Goal: Task Accomplishment & Management: Manage account settings

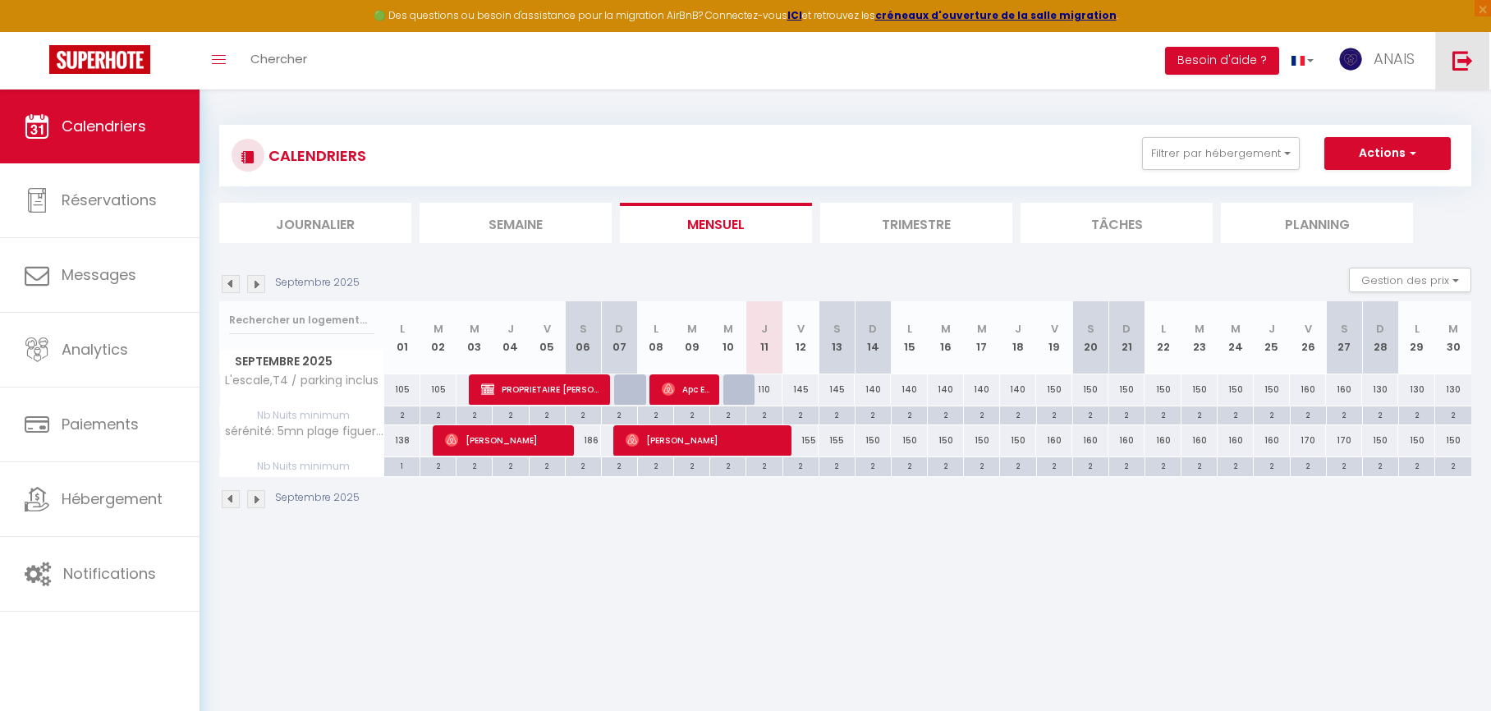
click at [1462, 69] on img at bounding box center [1463, 60] width 21 height 21
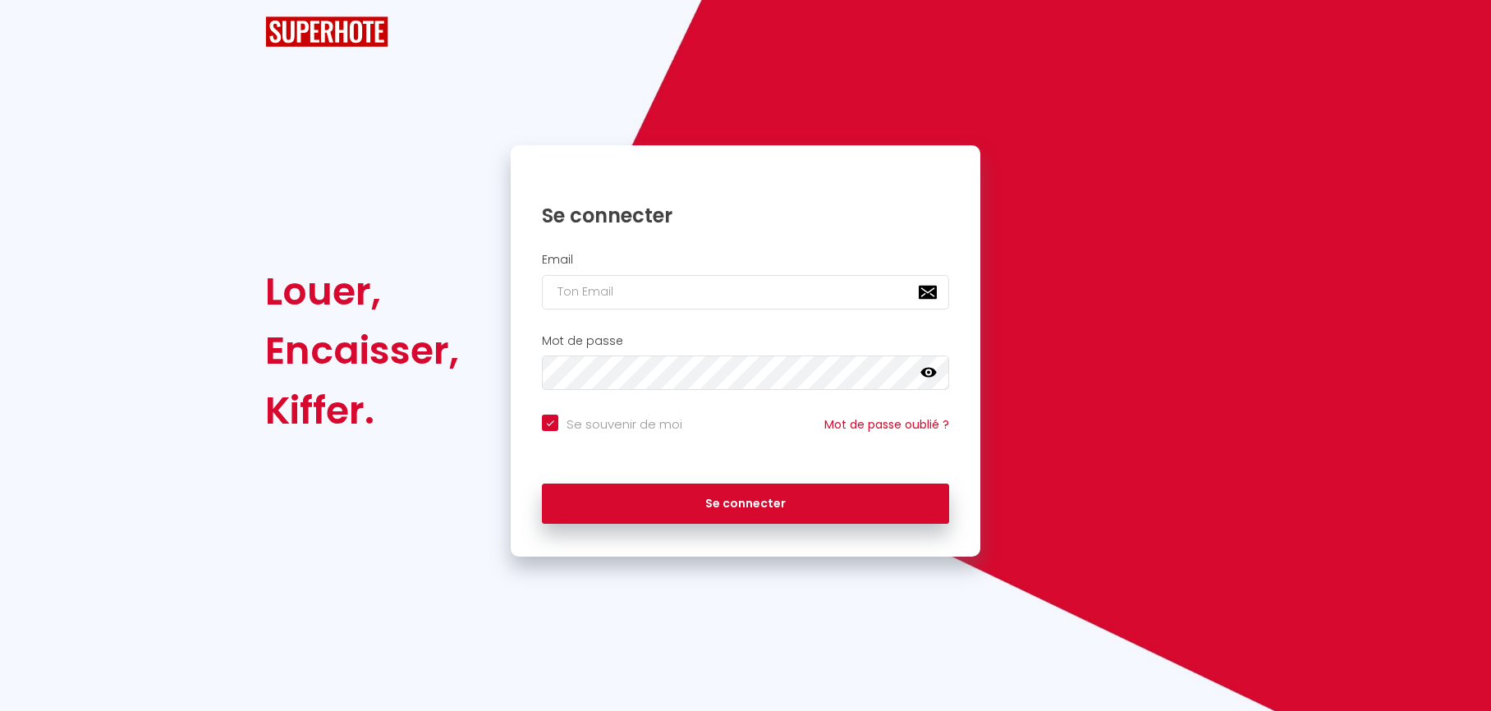
checkbox input "true"
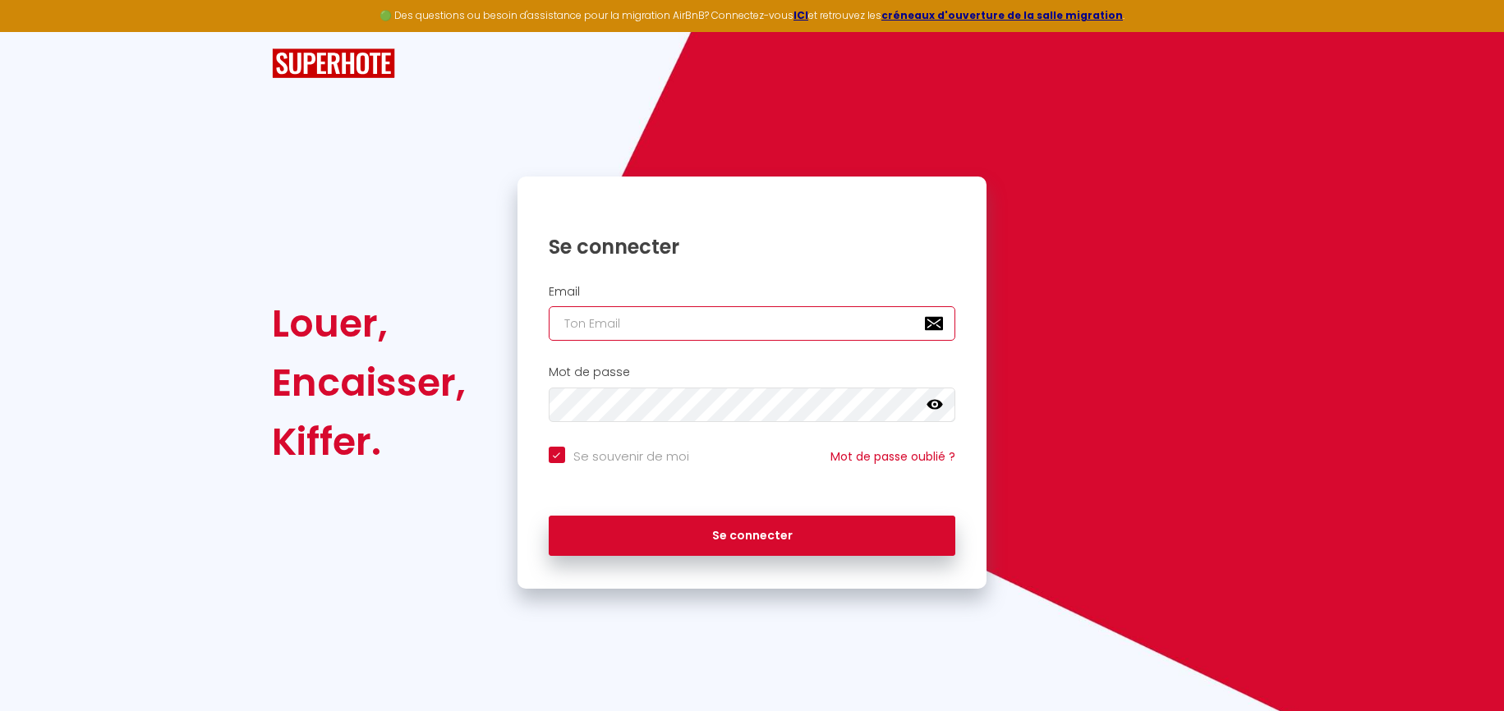
click at [634, 328] on input "email" at bounding box center [752, 323] width 407 height 34
type input "[EMAIL_ADDRESS][DOMAIN_NAME]"
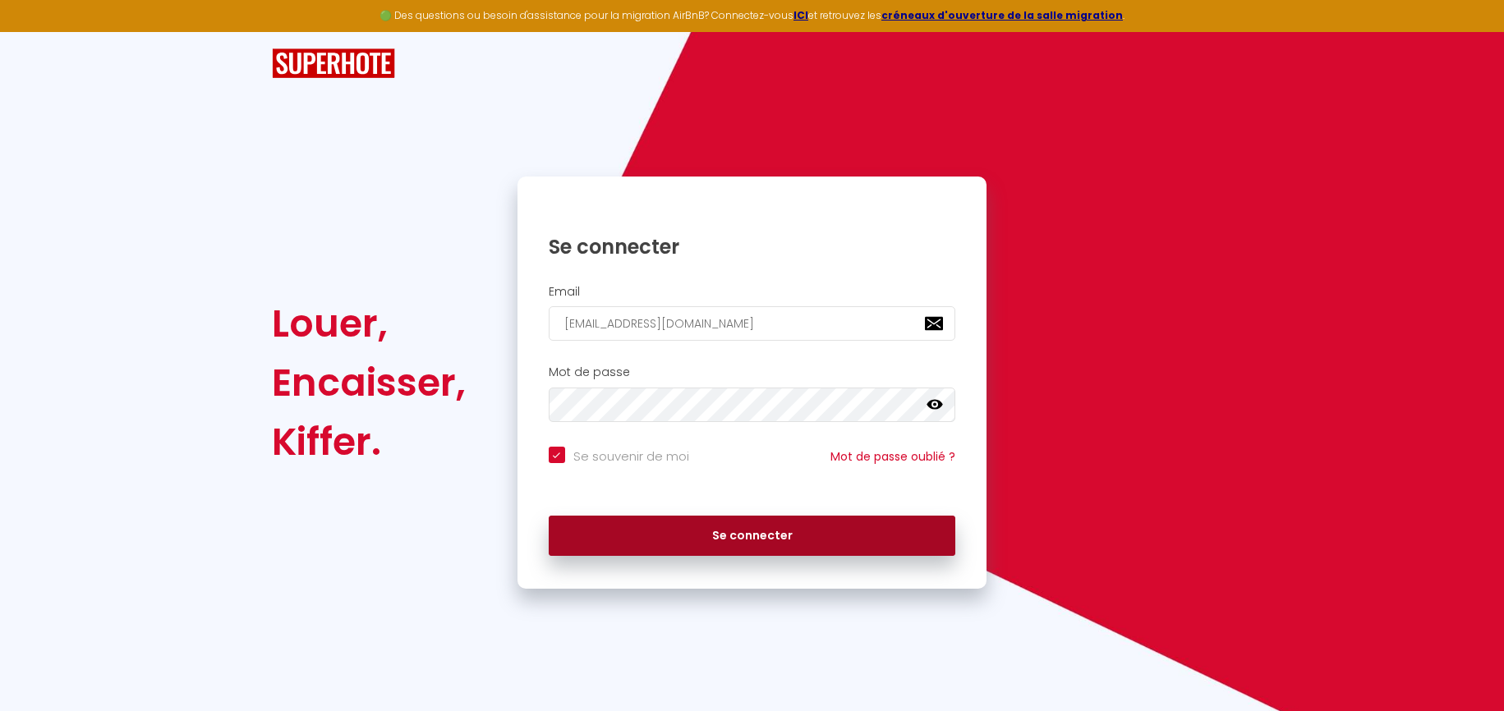
click at [770, 522] on button "Se connecter" at bounding box center [752, 536] width 407 height 41
checkbox input "true"
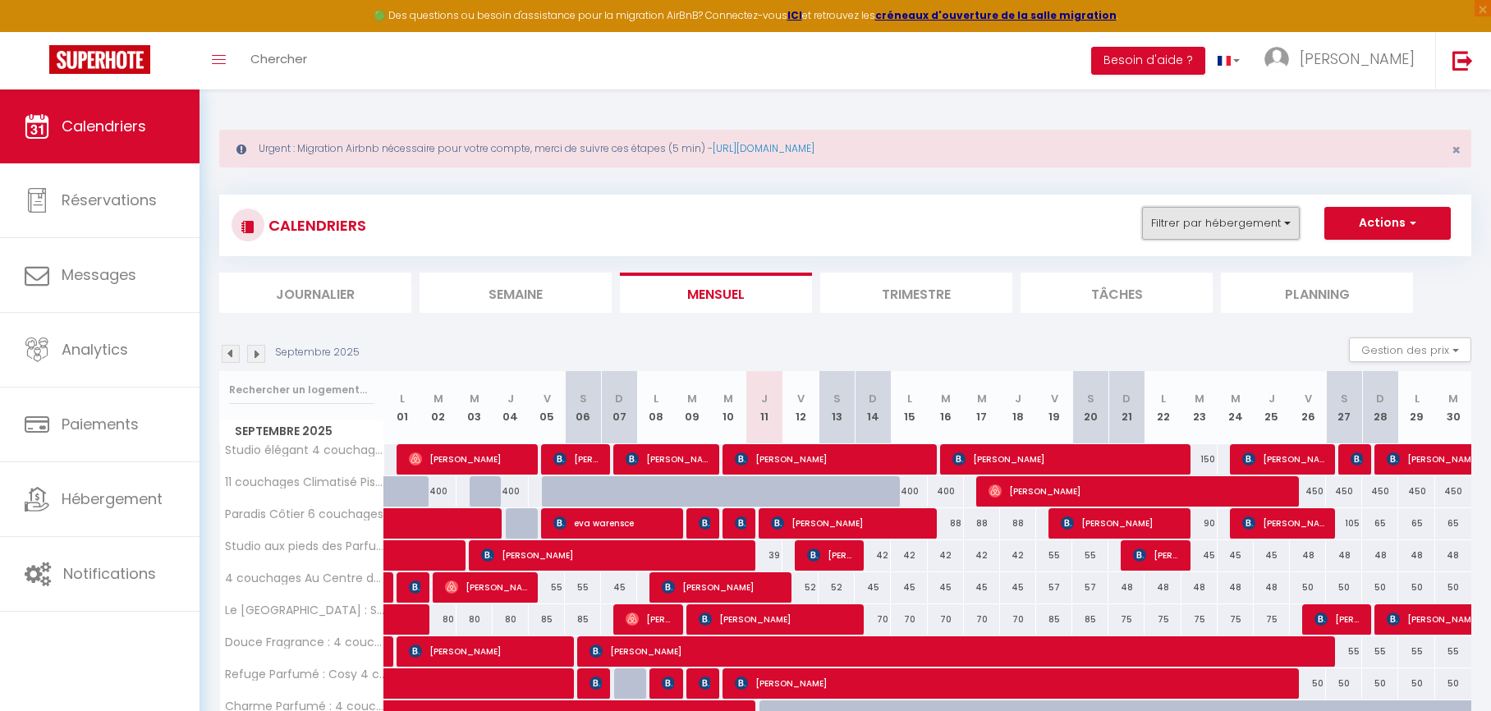
click at [1215, 229] on button "Filtrer par hébergement" at bounding box center [1221, 223] width 158 height 33
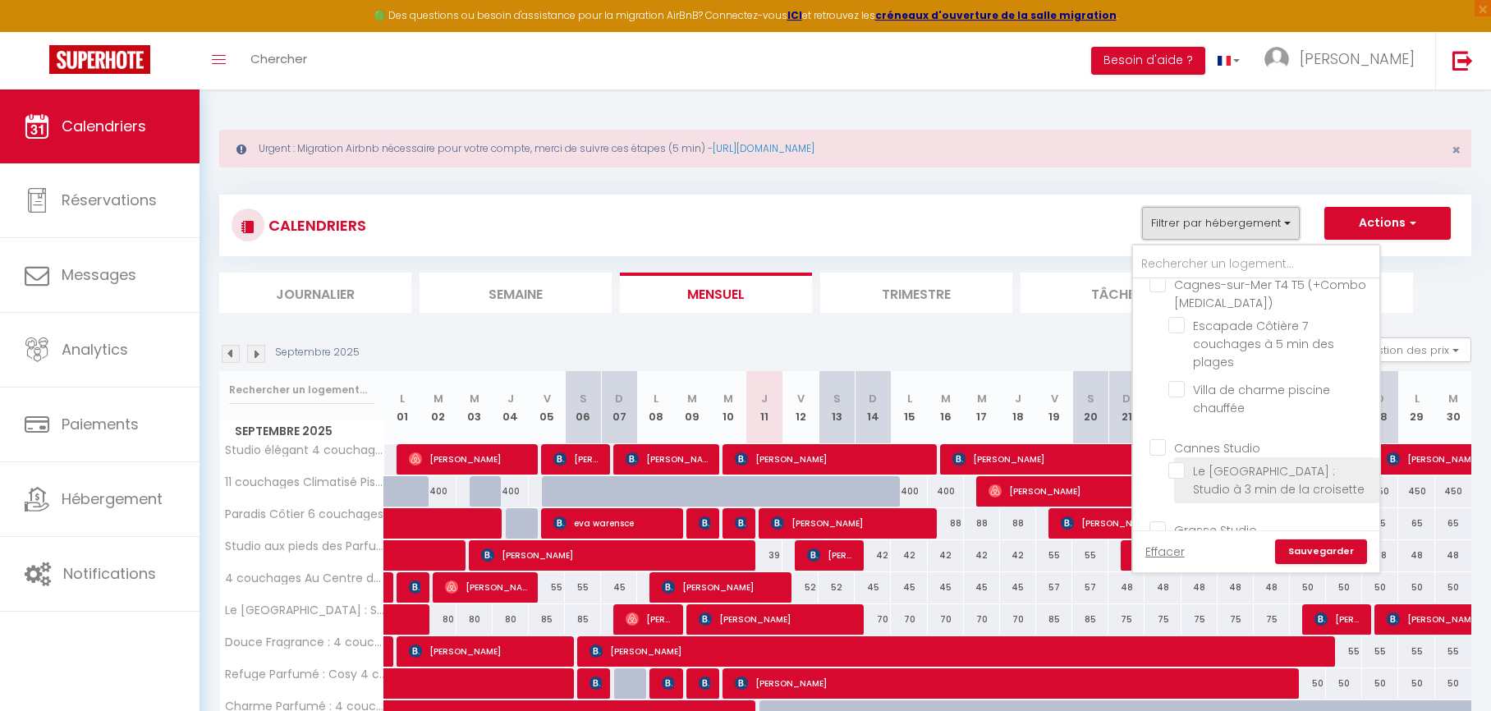
scroll to position [132, 0]
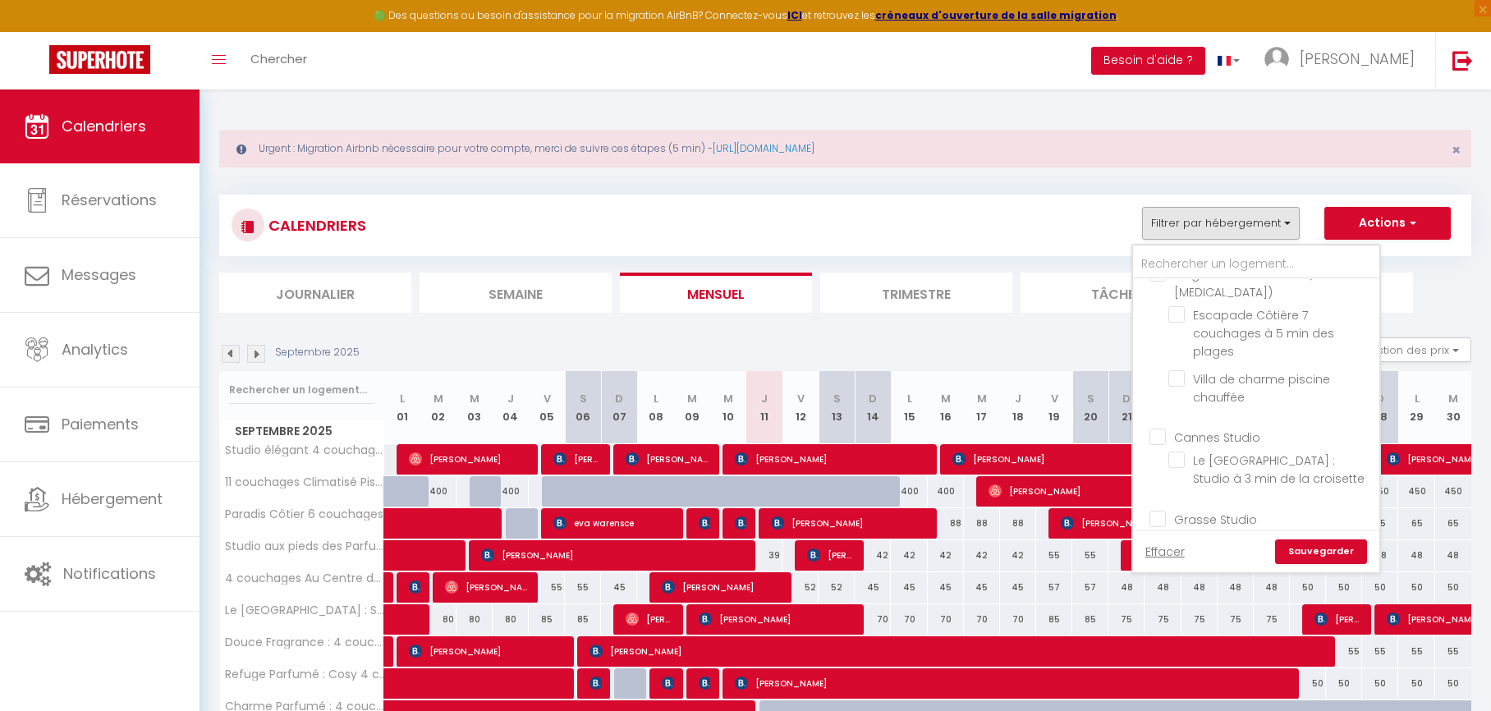
click at [1239, 439] on input "Cannes Studio" at bounding box center [1273, 436] width 246 height 16
checkbox input "true"
checkbox input "false"
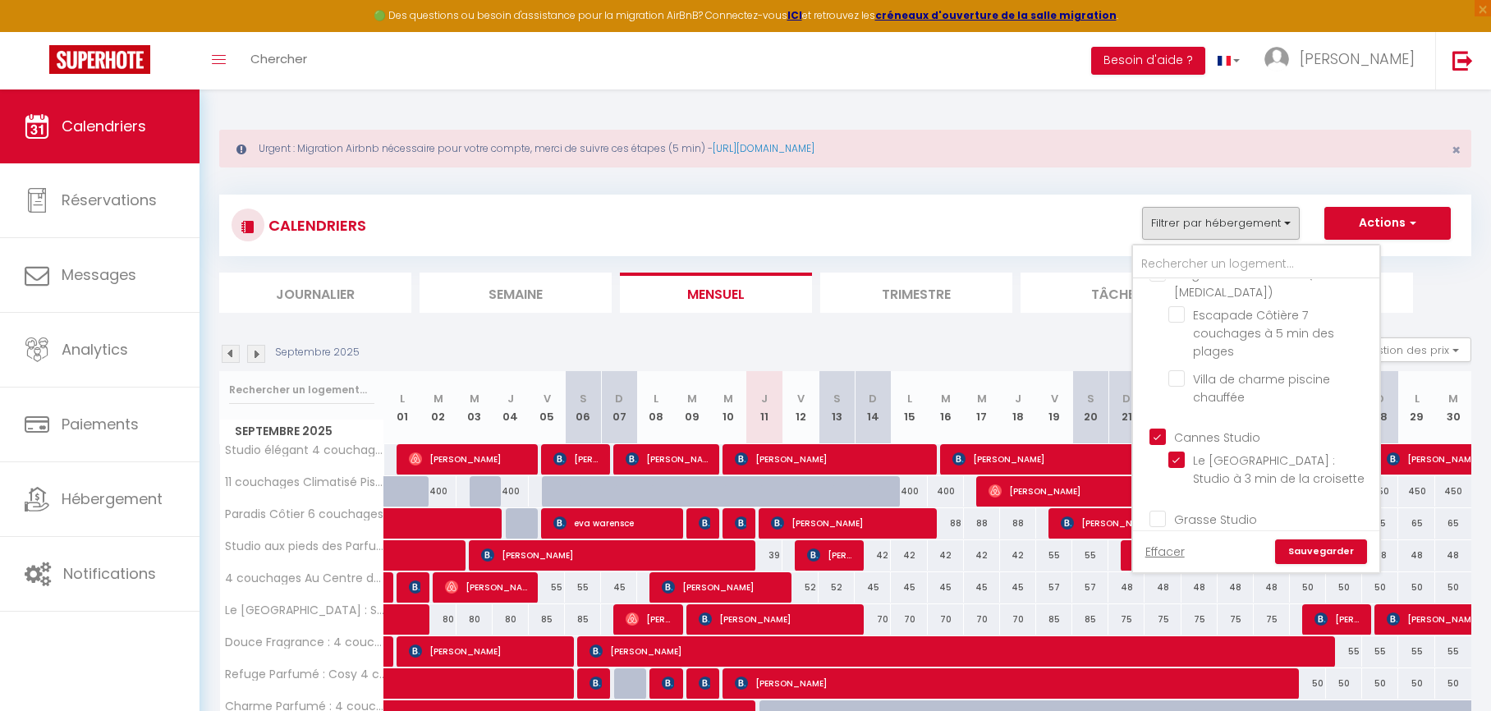
checkbox input "false"
checkbox input "true"
checkbox input "false"
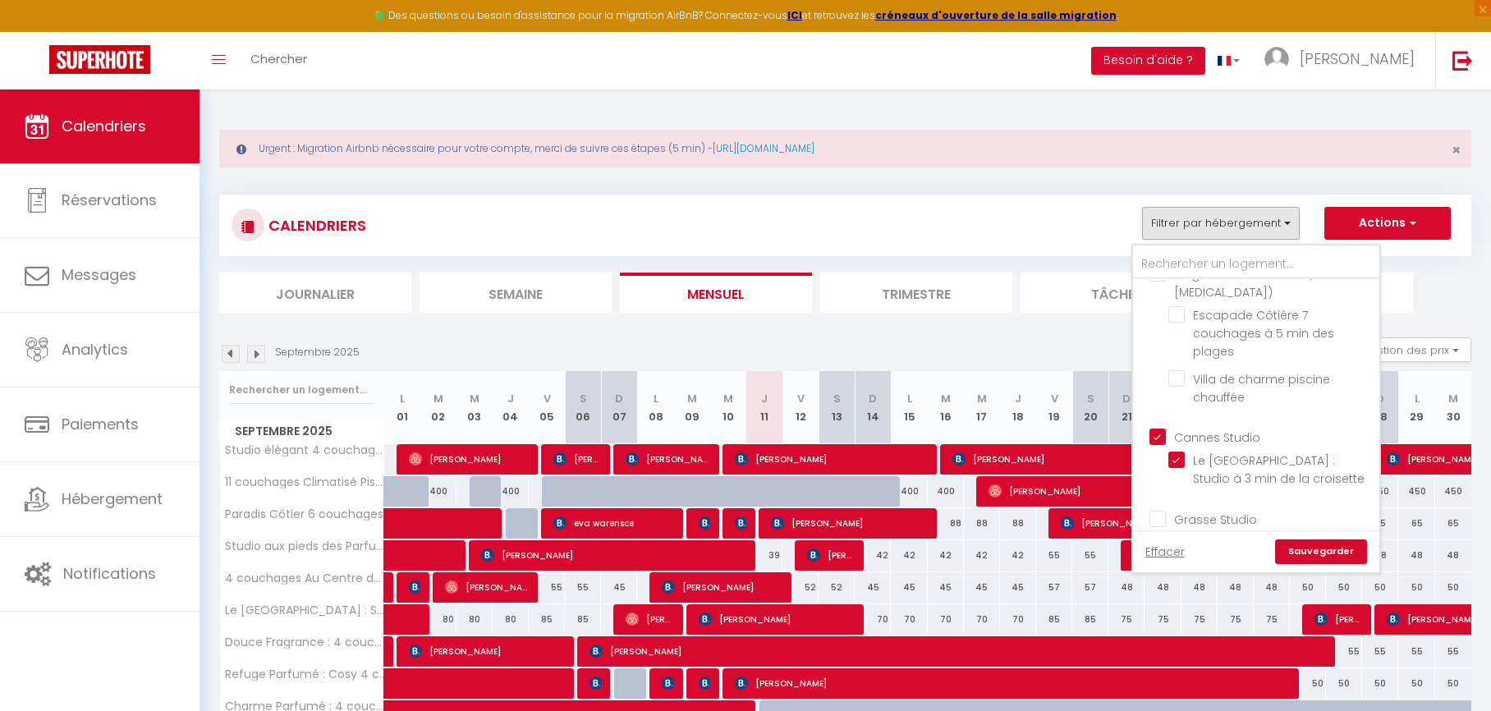
checkbox input "false"
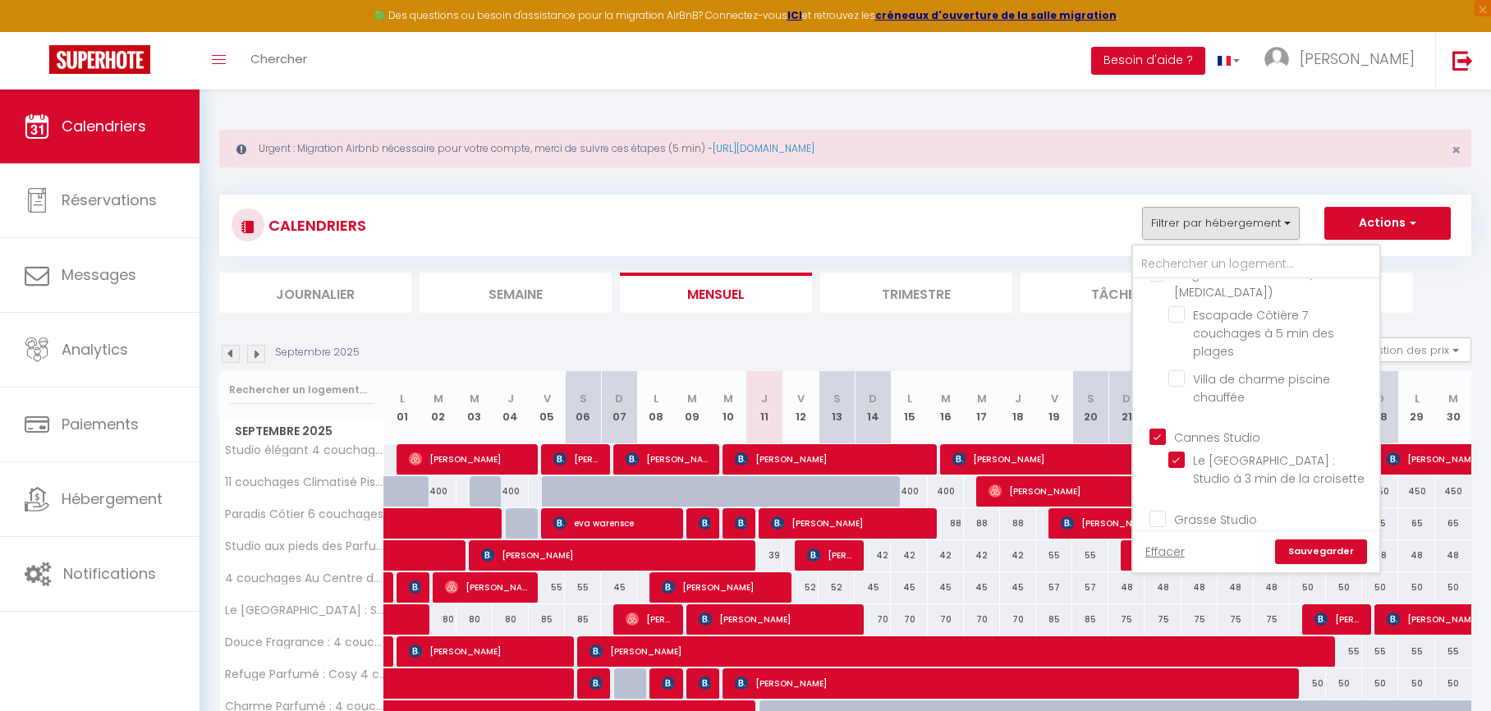
checkbox input "false"
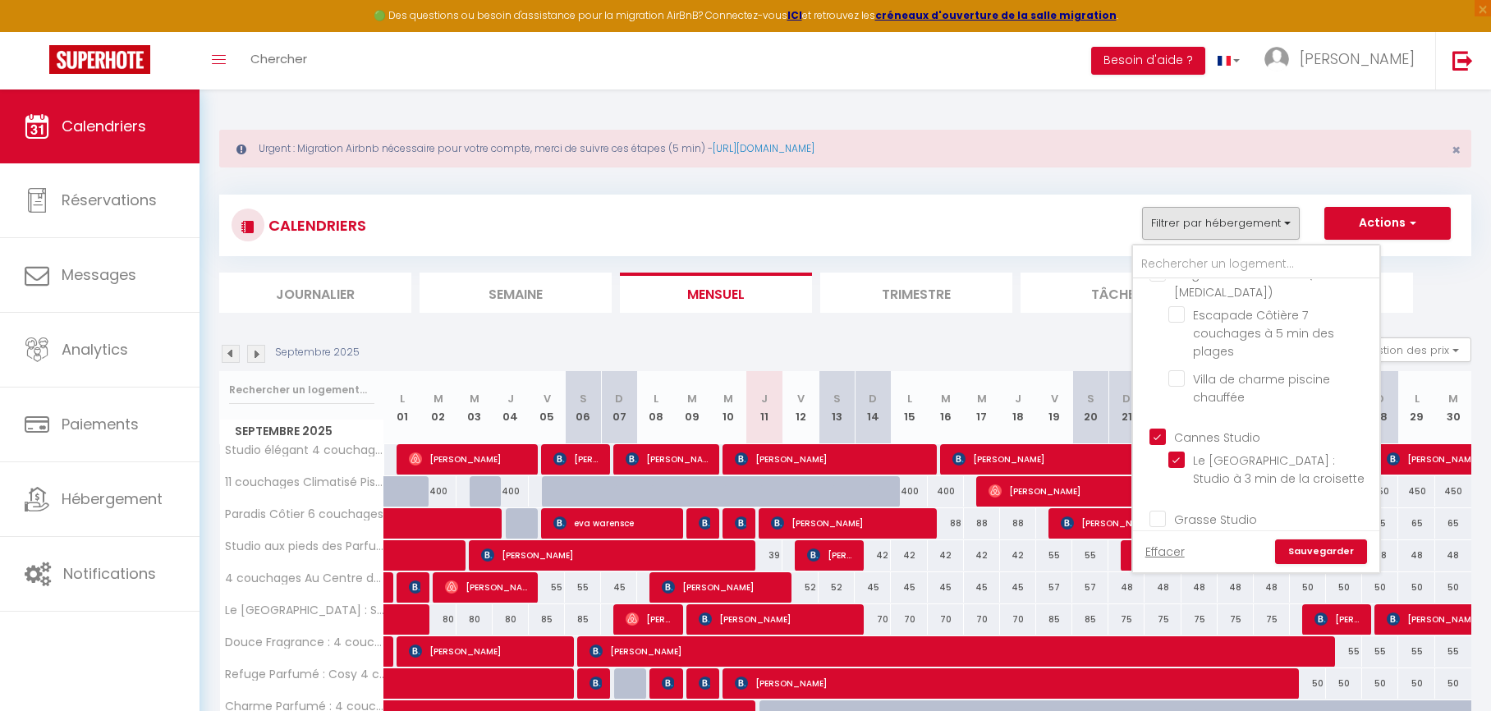
click at [1318, 555] on link "Sauvegarder" at bounding box center [1321, 552] width 92 height 25
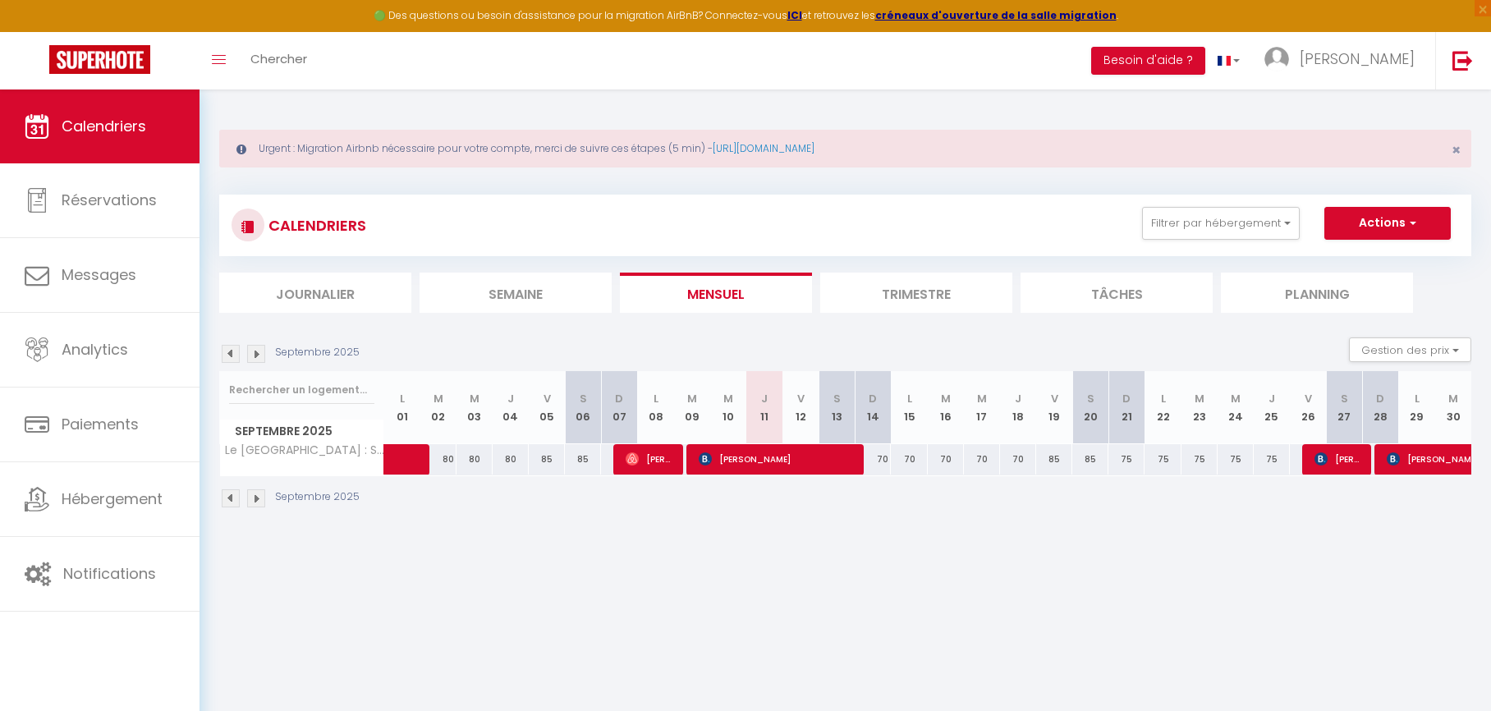
click at [260, 357] on img at bounding box center [256, 354] width 18 height 18
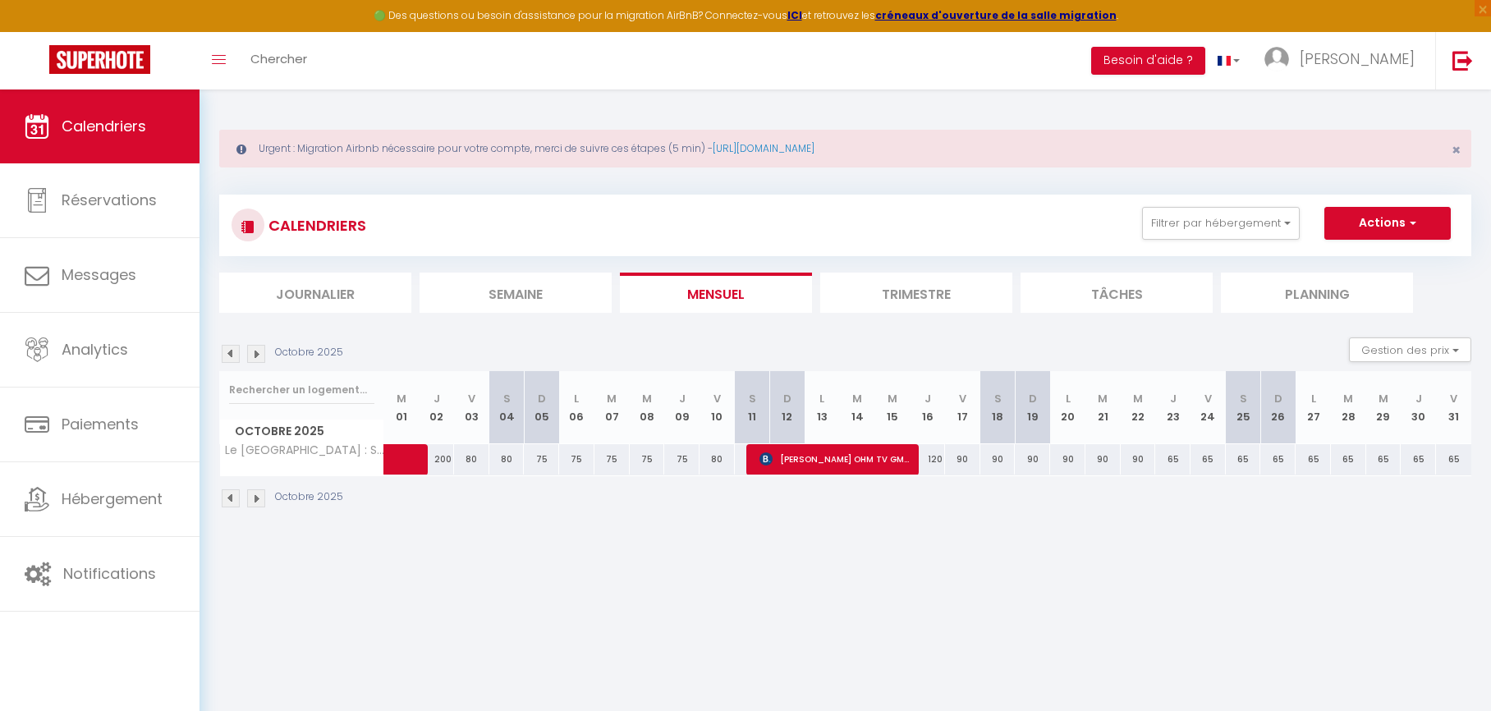
click at [260, 357] on img at bounding box center [256, 354] width 18 height 18
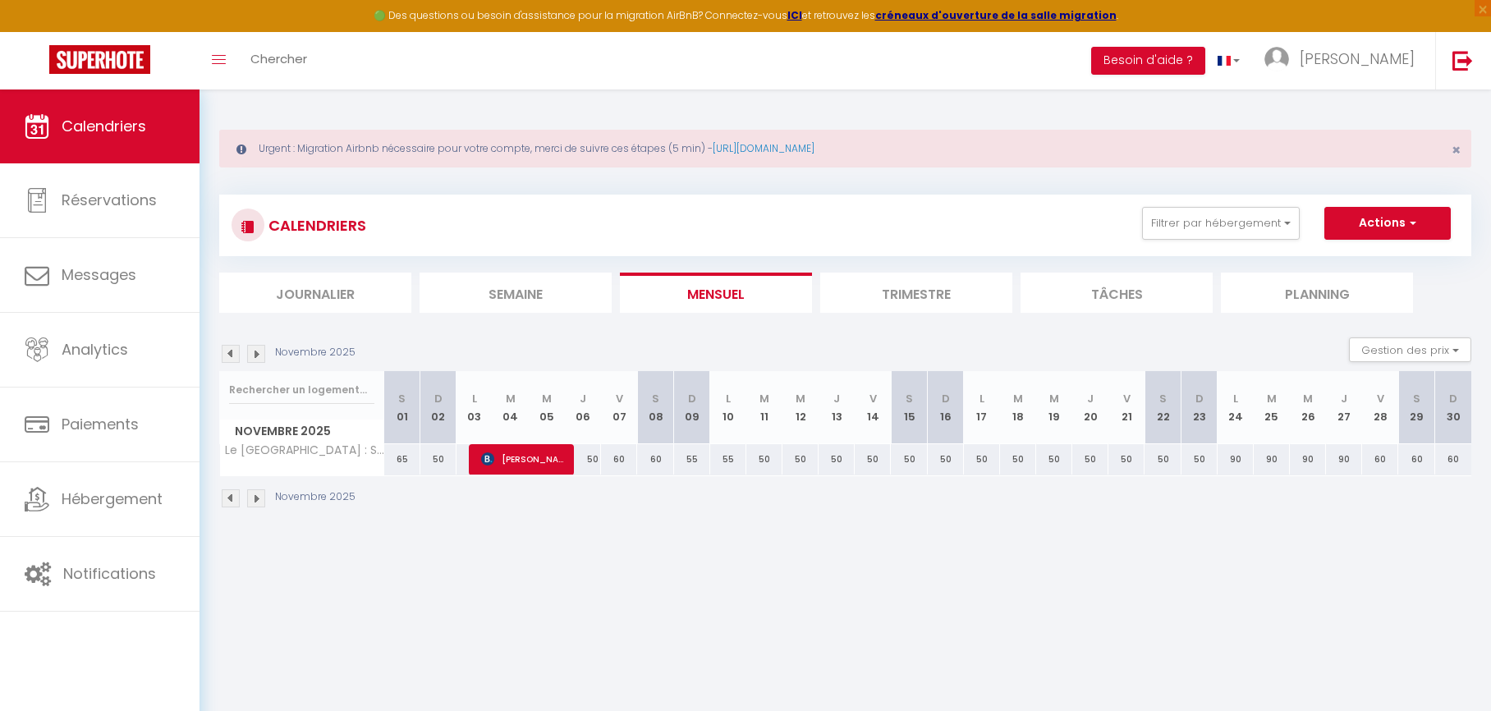
click at [260, 357] on img at bounding box center [256, 354] width 18 height 18
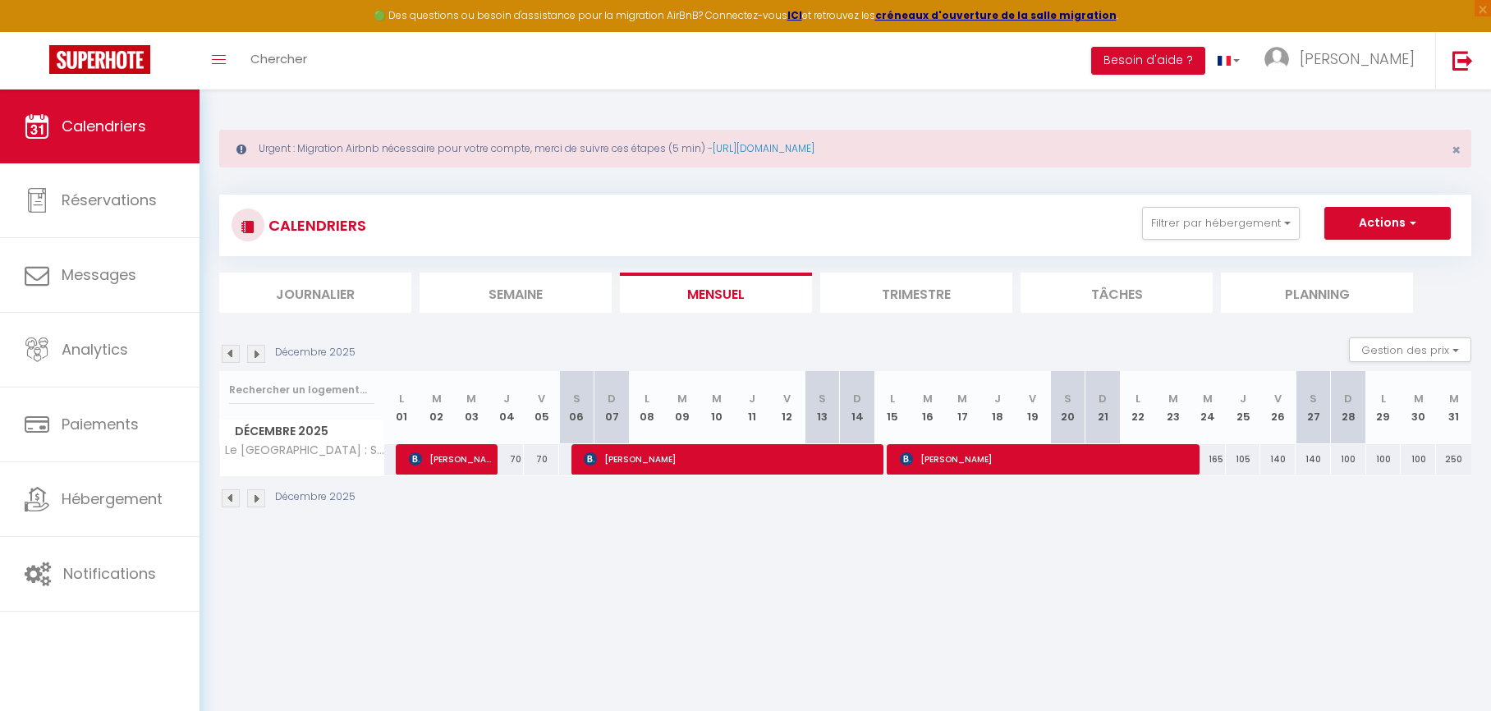
click at [260, 357] on img at bounding box center [256, 354] width 18 height 18
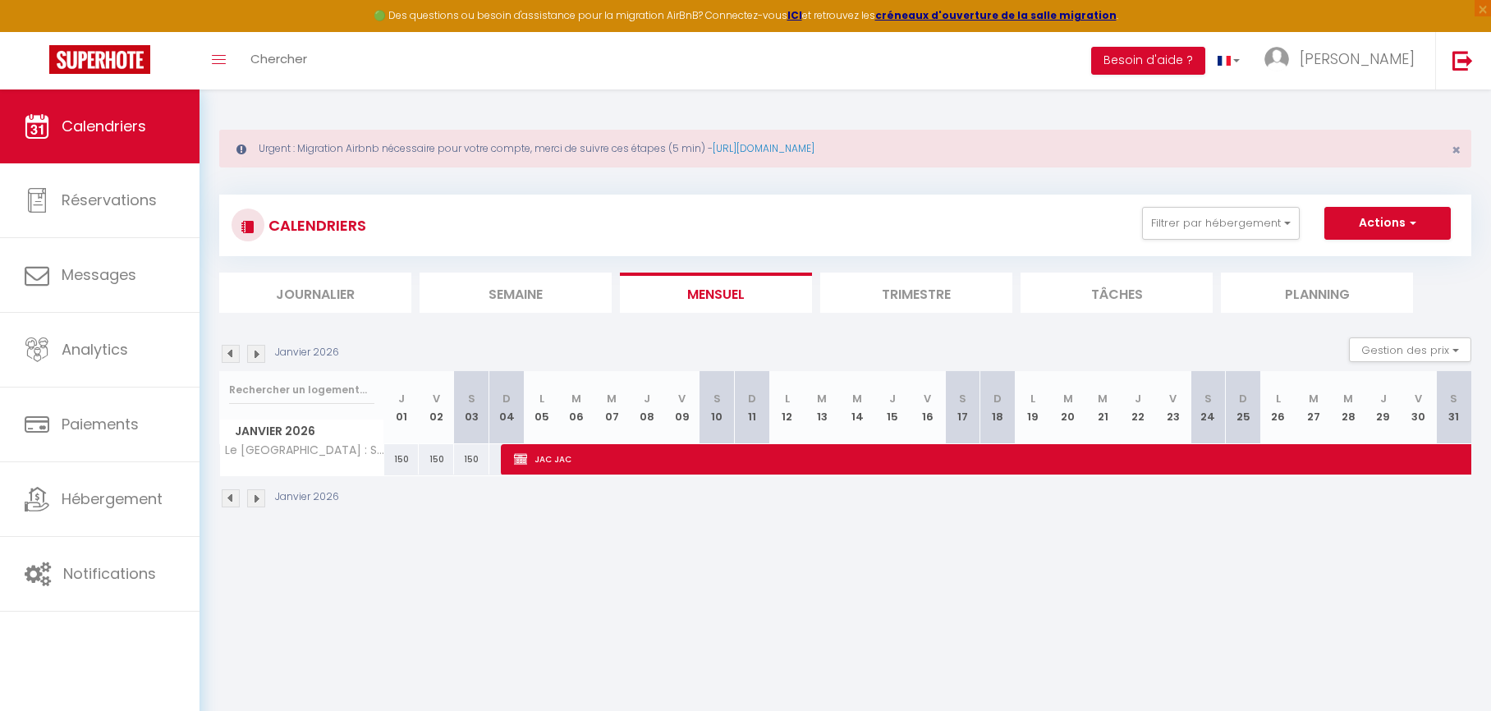
click at [236, 354] on img at bounding box center [231, 354] width 18 height 18
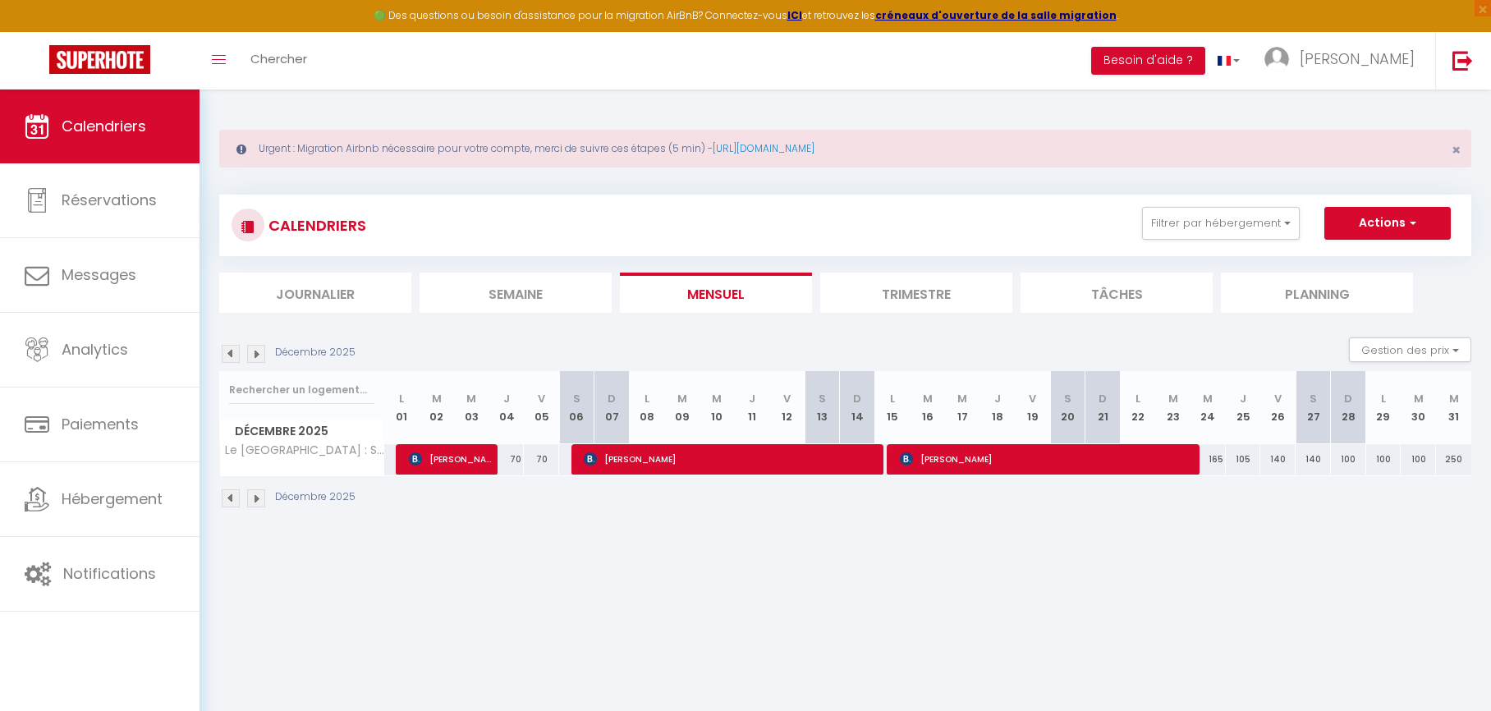
click at [236, 354] on img at bounding box center [231, 354] width 18 height 18
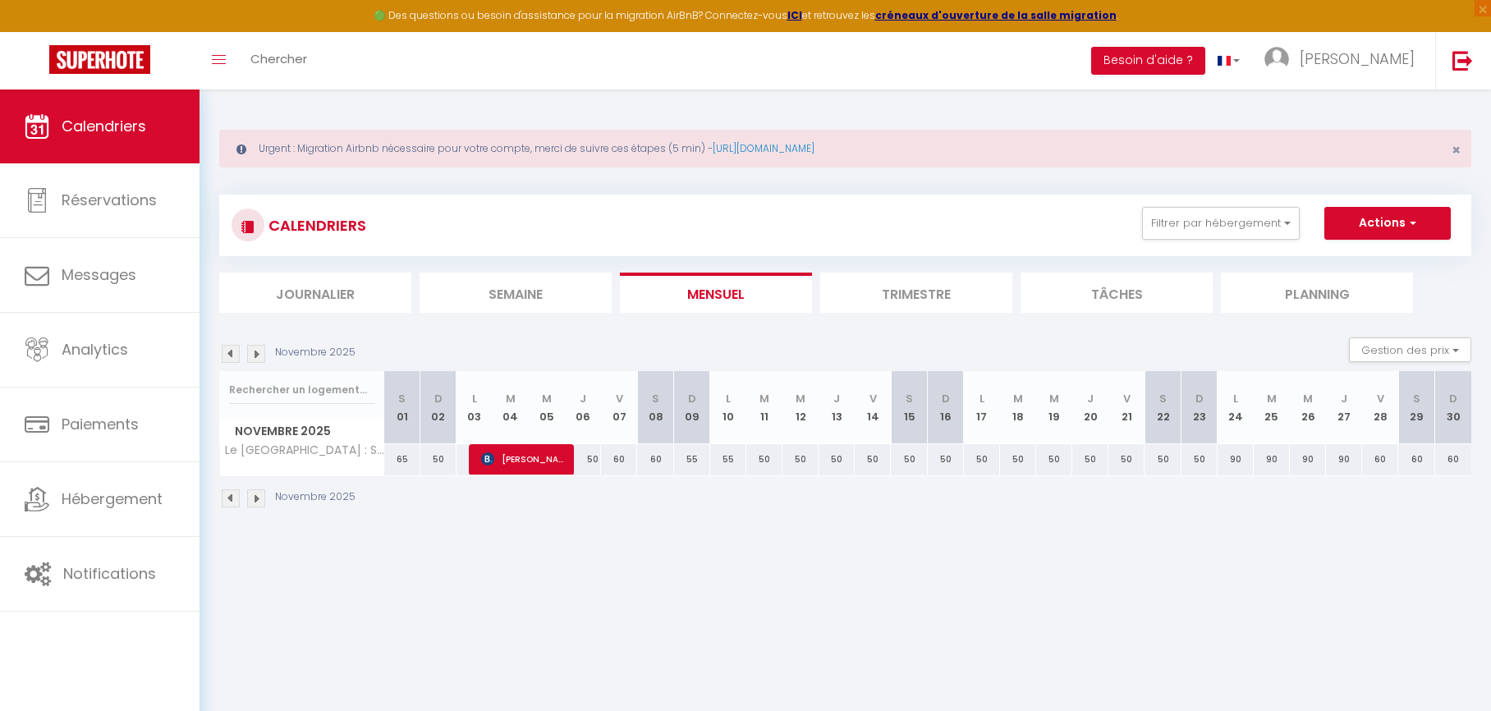
click at [236, 354] on img at bounding box center [231, 354] width 18 height 18
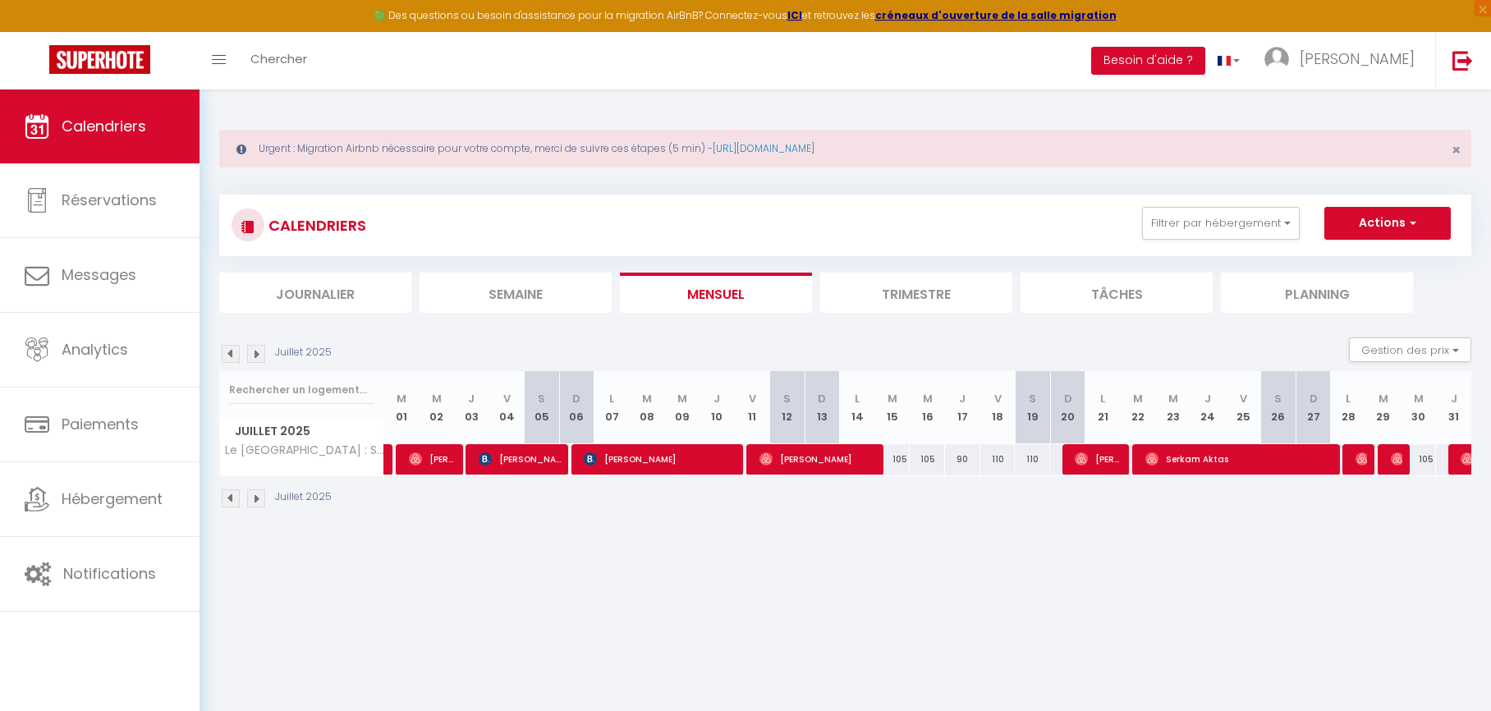
click at [236, 354] on img at bounding box center [231, 354] width 18 height 18
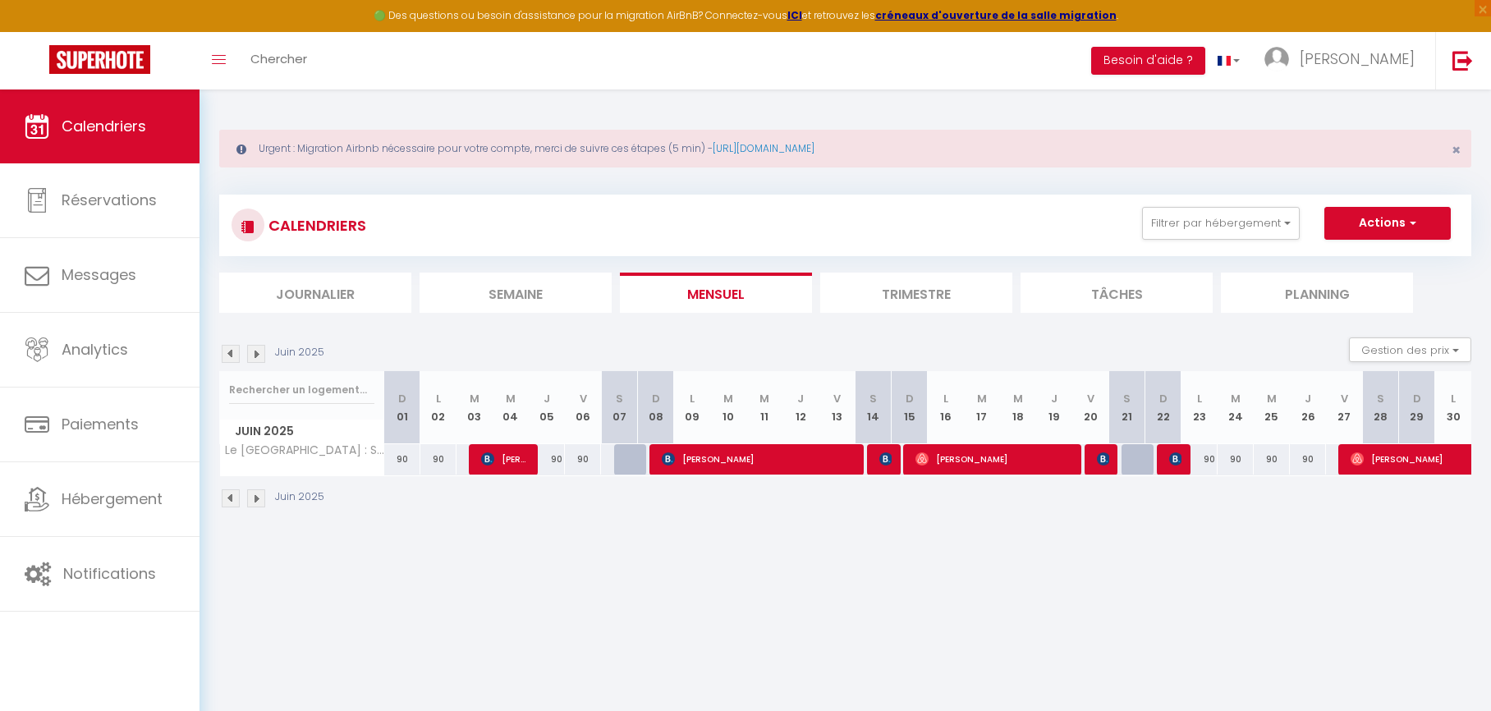
click at [236, 354] on img at bounding box center [231, 354] width 18 height 18
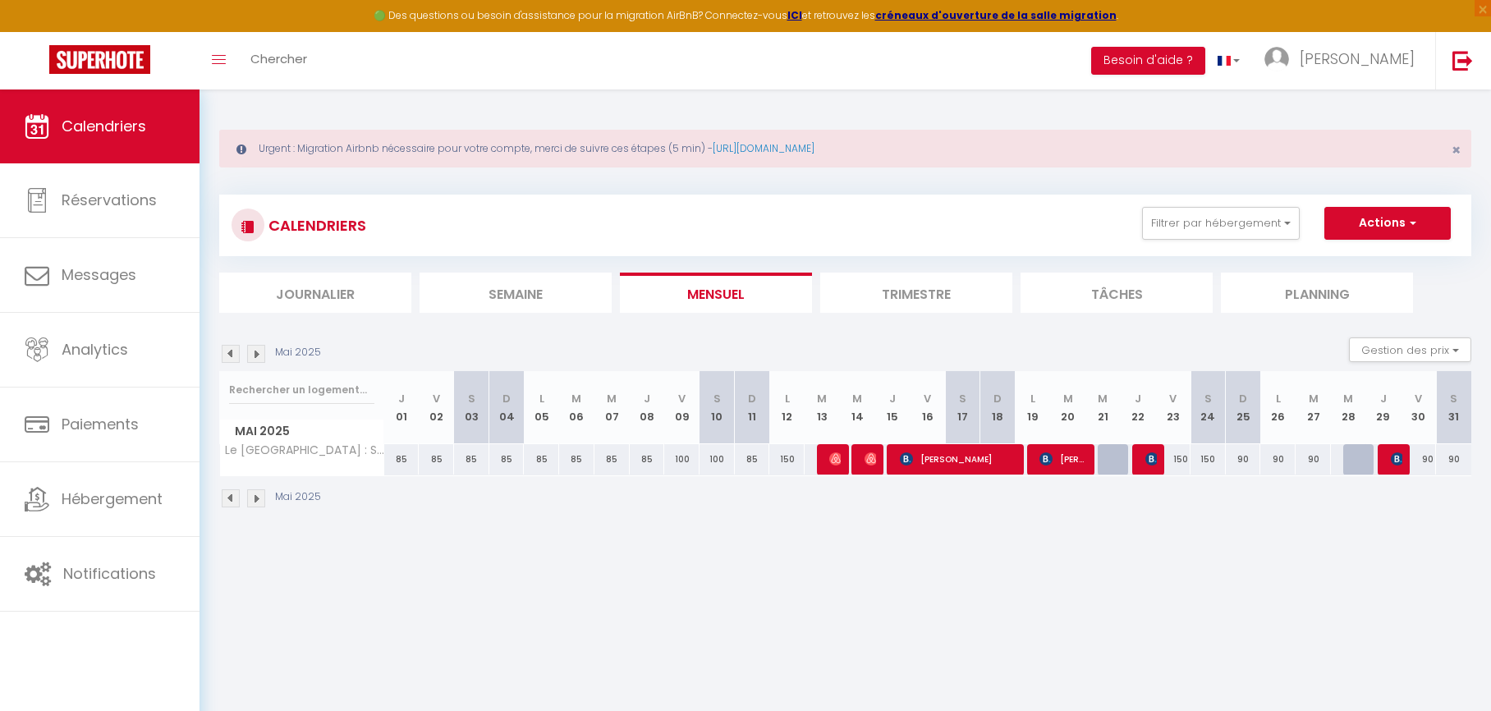
click at [236, 354] on img at bounding box center [231, 354] width 18 height 18
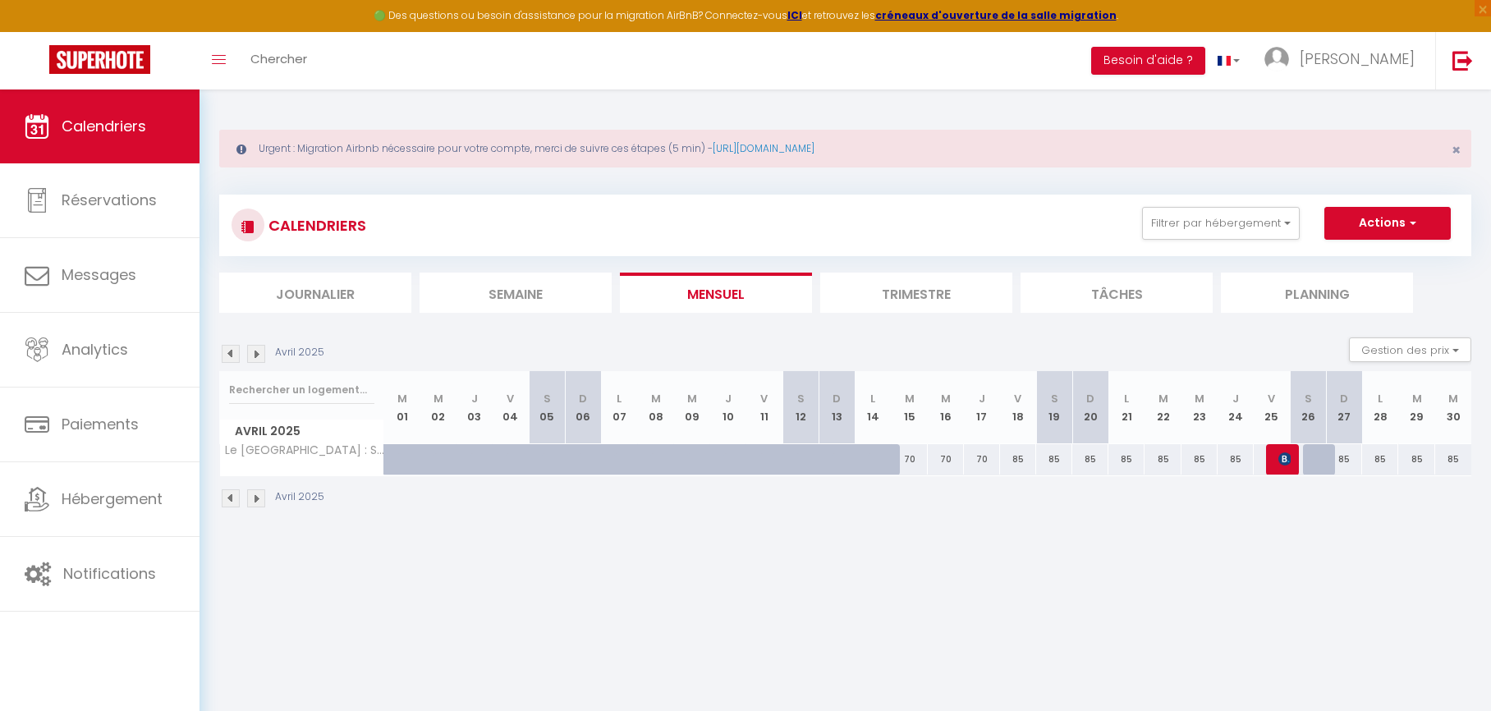
click at [236, 354] on img at bounding box center [231, 354] width 18 height 18
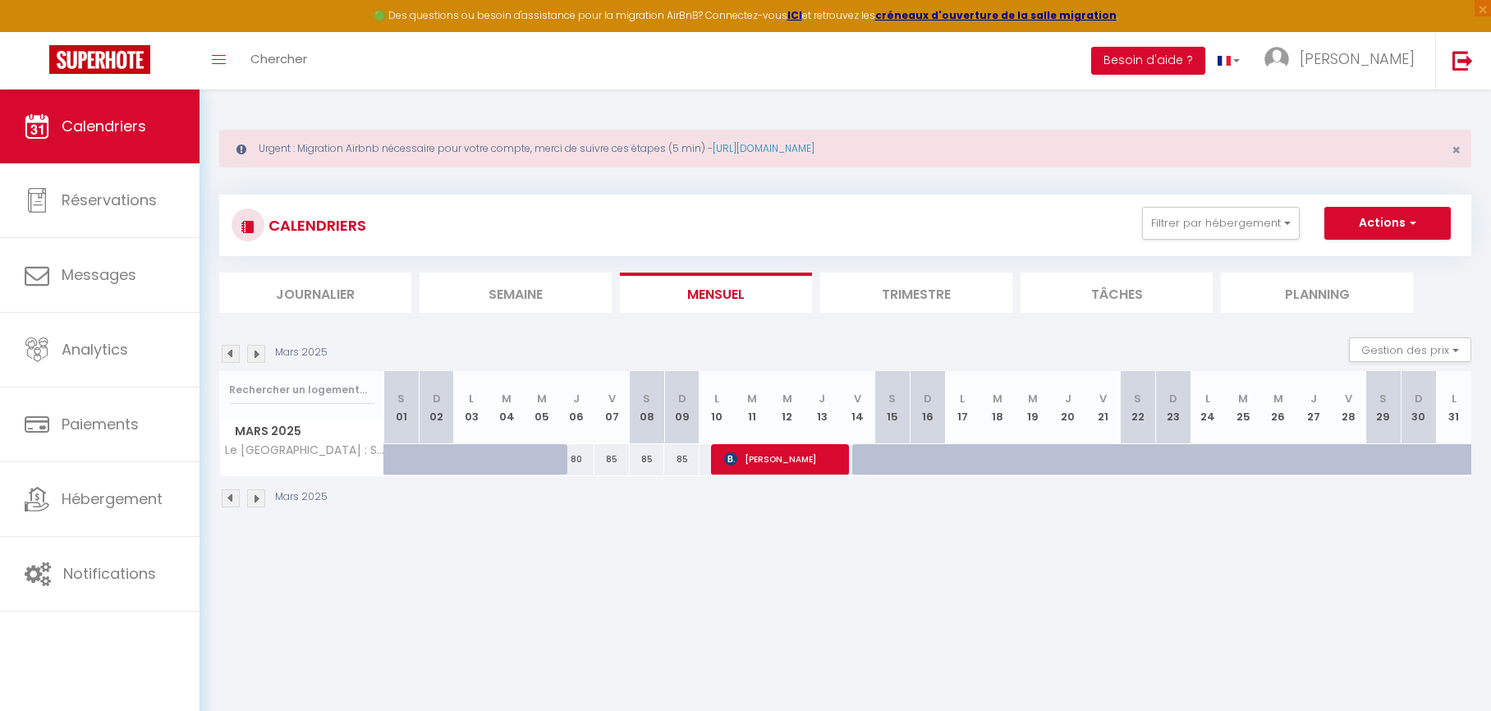
click at [236, 354] on img at bounding box center [231, 354] width 18 height 18
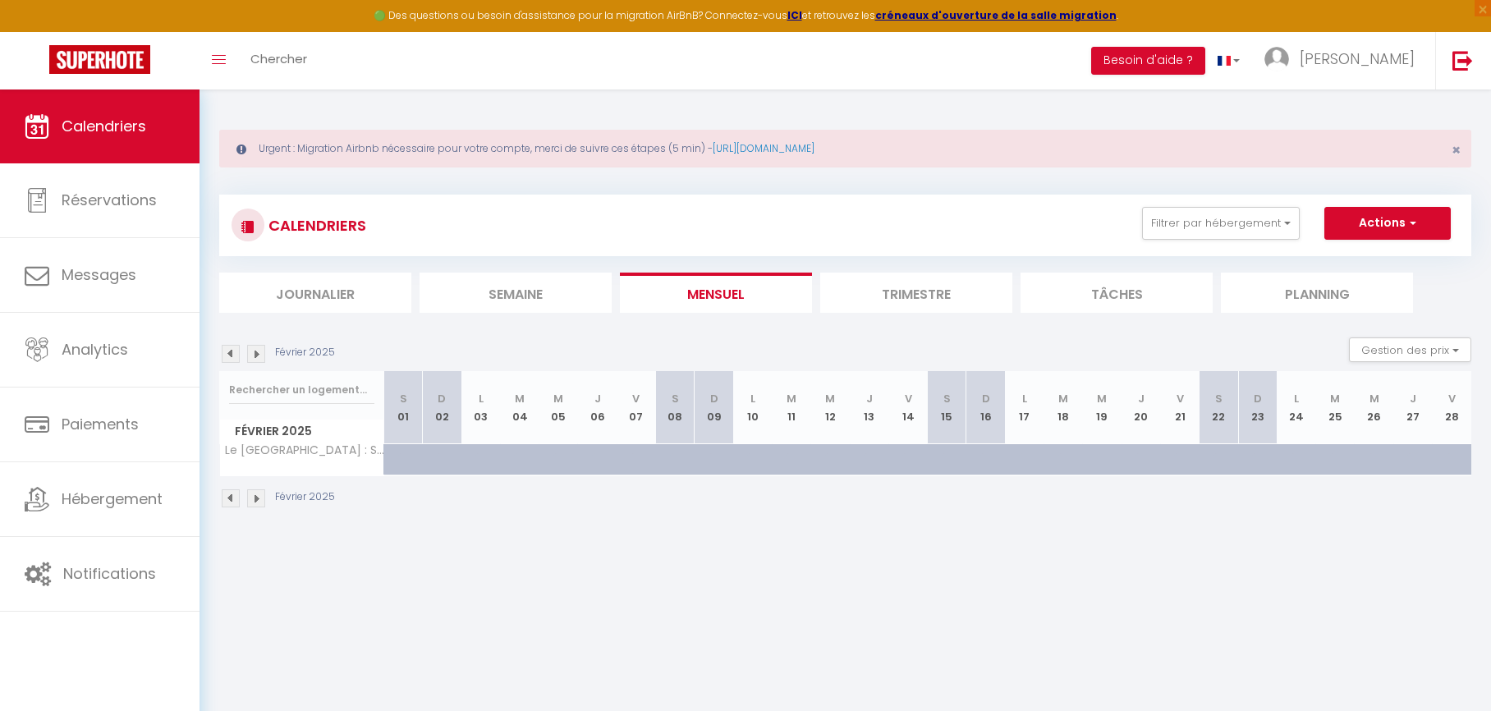
click at [653, 477] on div "Février 2025" at bounding box center [845, 500] width 1252 height 48
click at [604, 463] on div at bounding box center [611, 468] width 39 height 31
type input "35"
type input "Jeu 06 Février 2025"
type input "[DATE]"
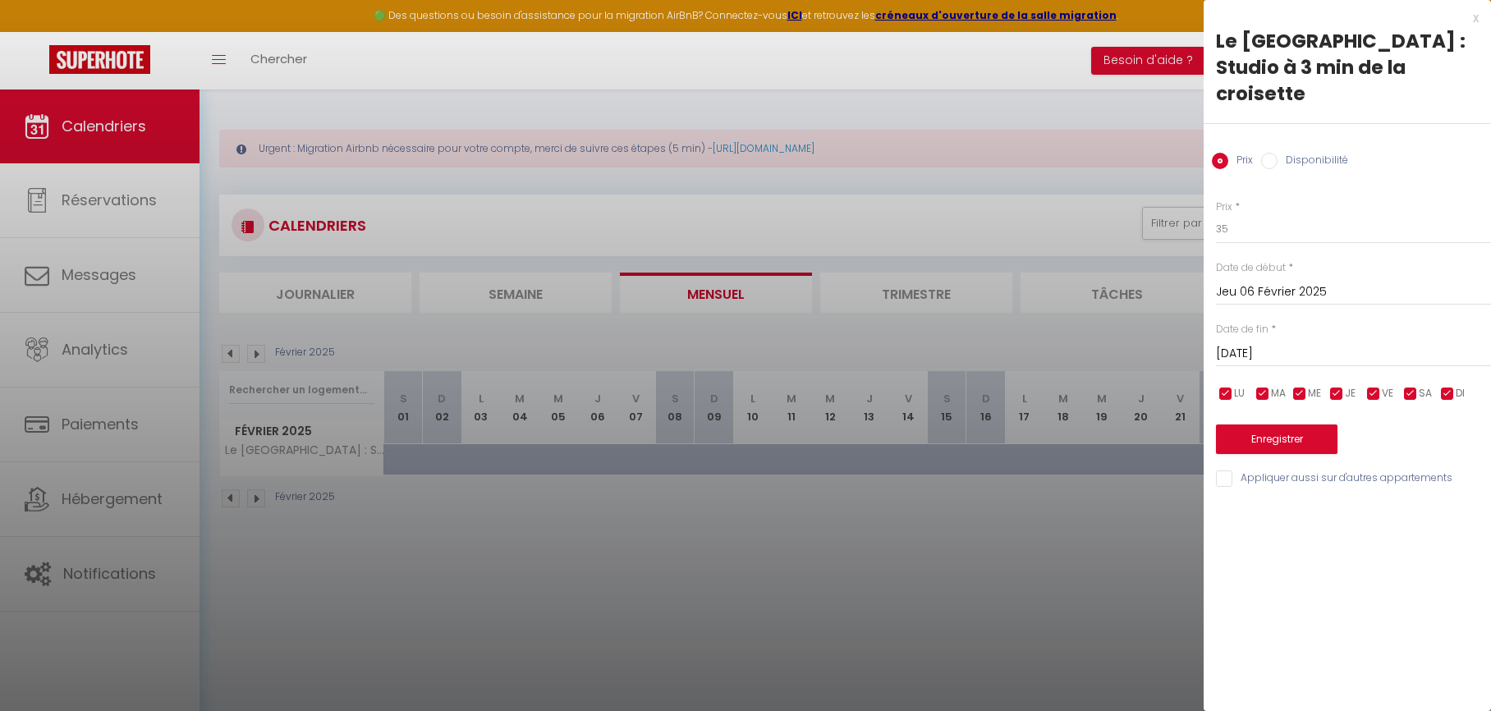
click at [573, 462] on div at bounding box center [745, 355] width 1491 height 711
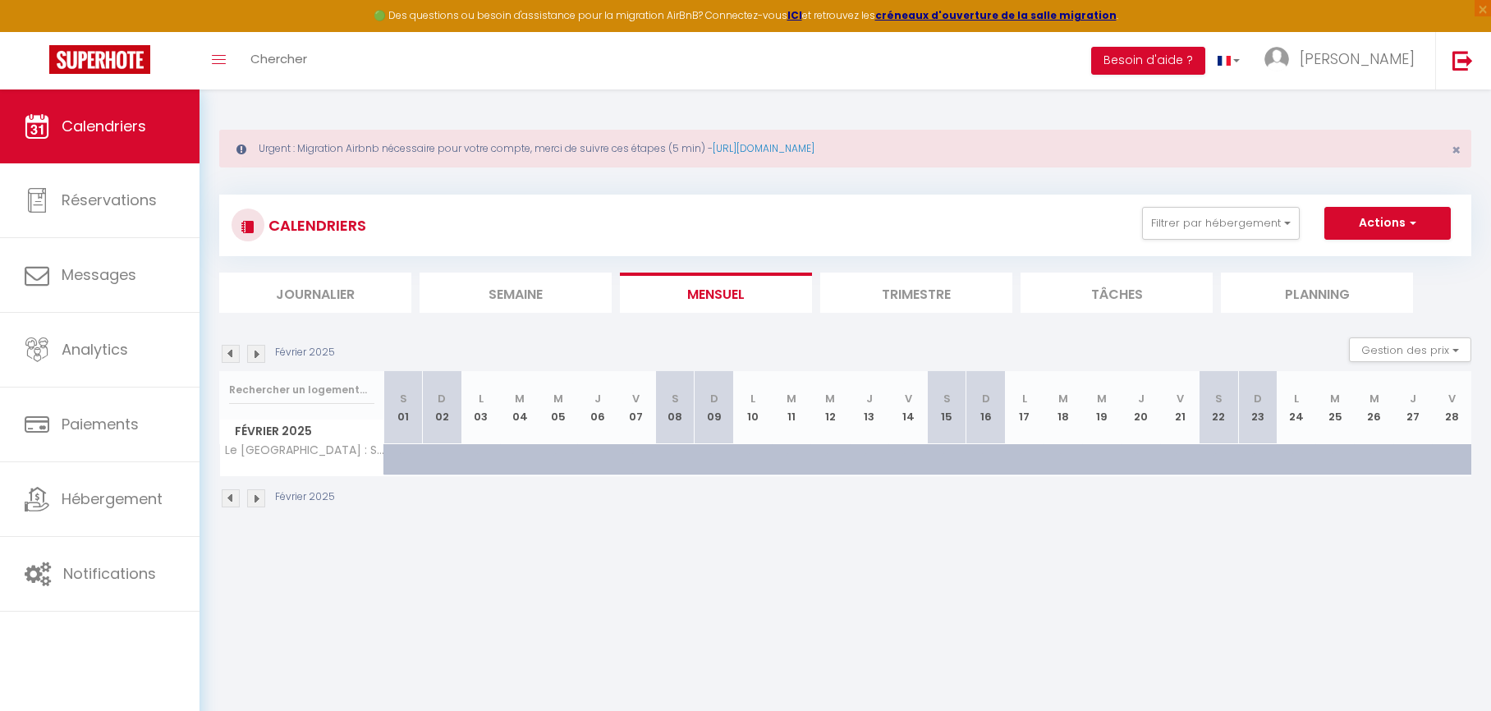
click at [234, 359] on img at bounding box center [231, 354] width 18 height 18
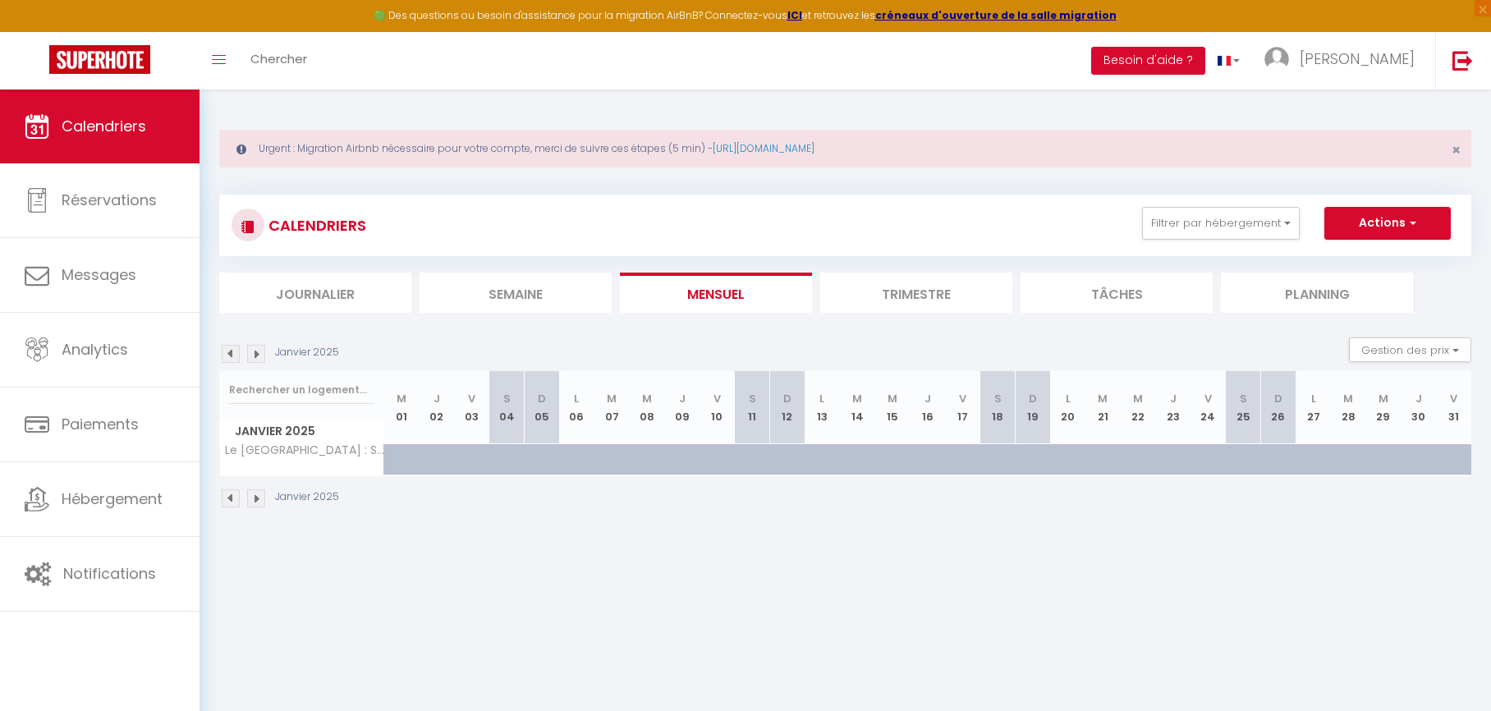
click at [480, 464] on div at bounding box center [483, 468] width 35 height 31
type input "50"
type input "[DATE]"
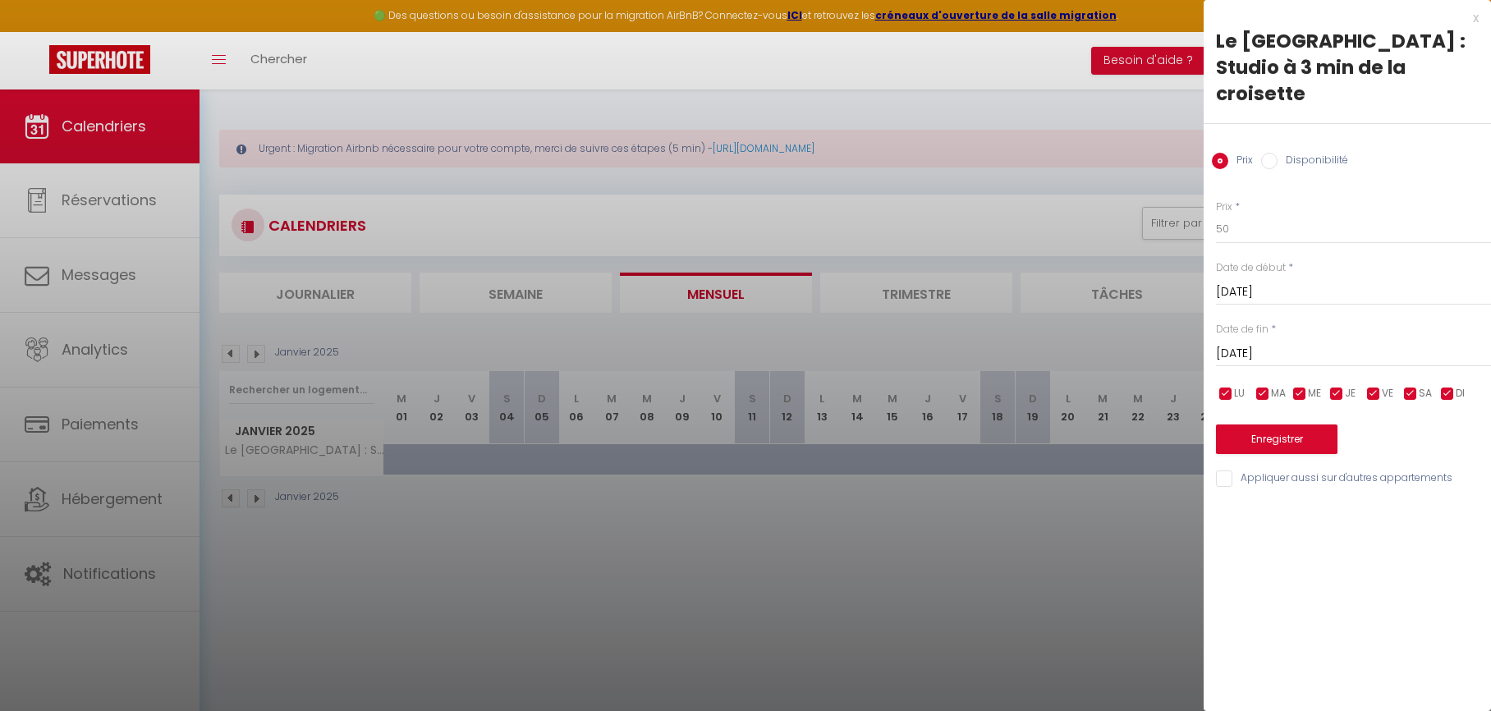
click at [651, 464] on div at bounding box center [745, 355] width 1491 height 711
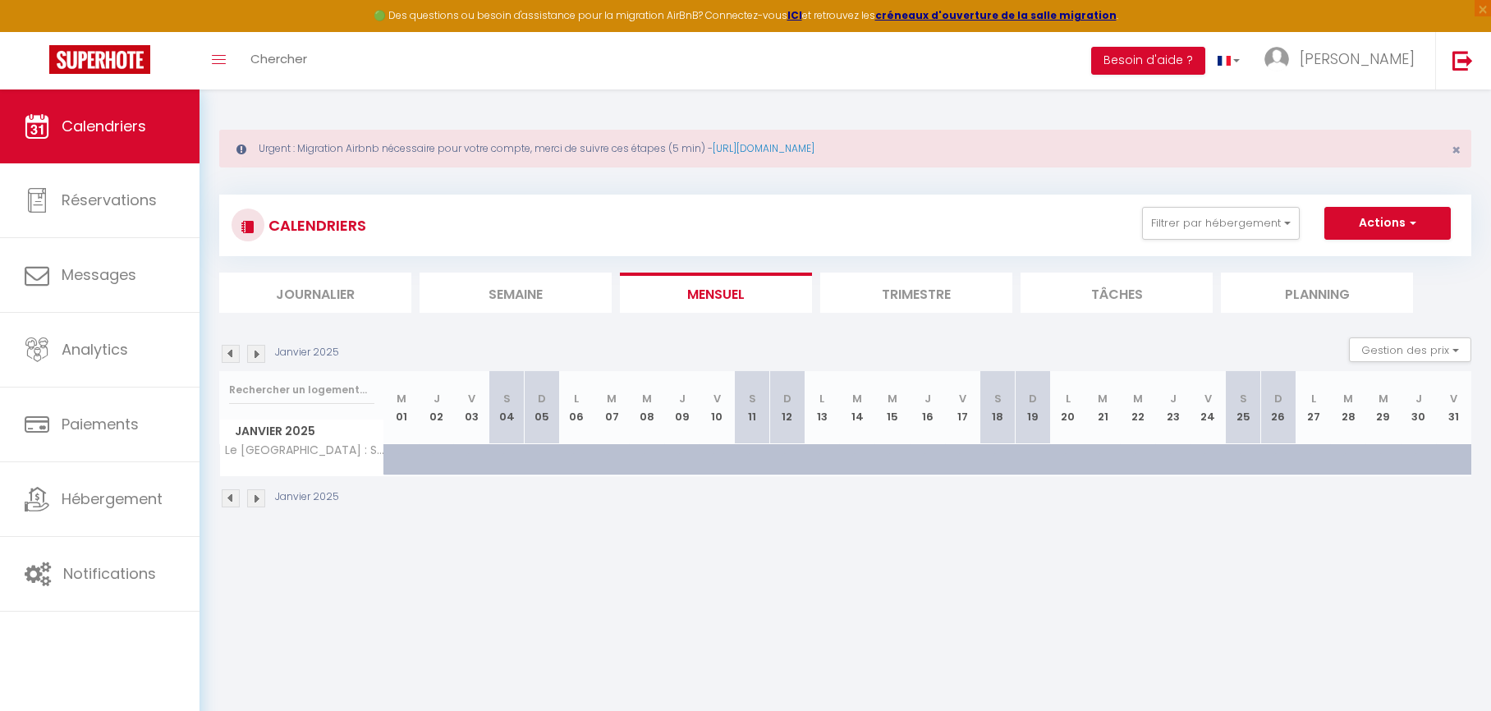
click at [690, 464] on div at bounding box center [695, 468] width 35 height 31
type input "42"
type input "[DATE]"
type input "Ven 10 Janvier 2025"
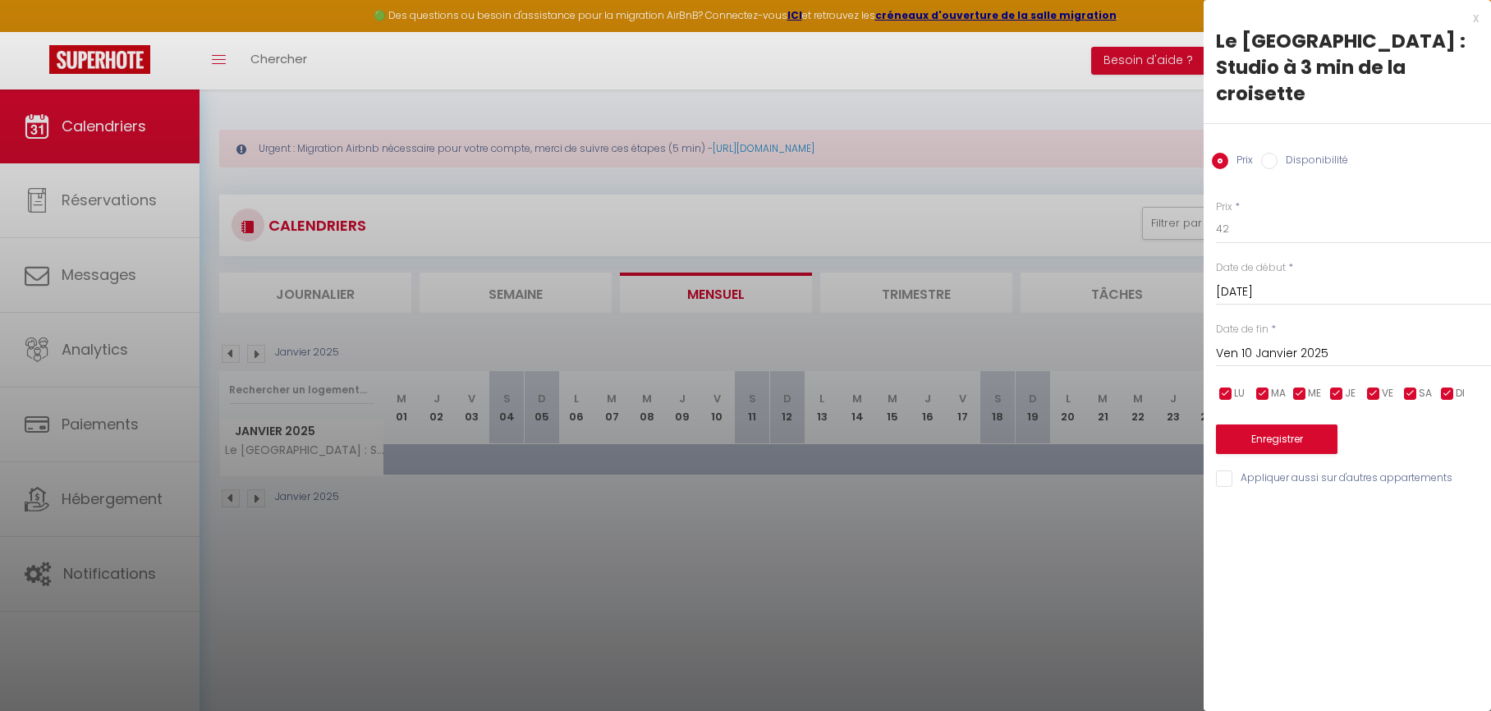
click at [691, 463] on div at bounding box center [745, 355] width 1491 height 711
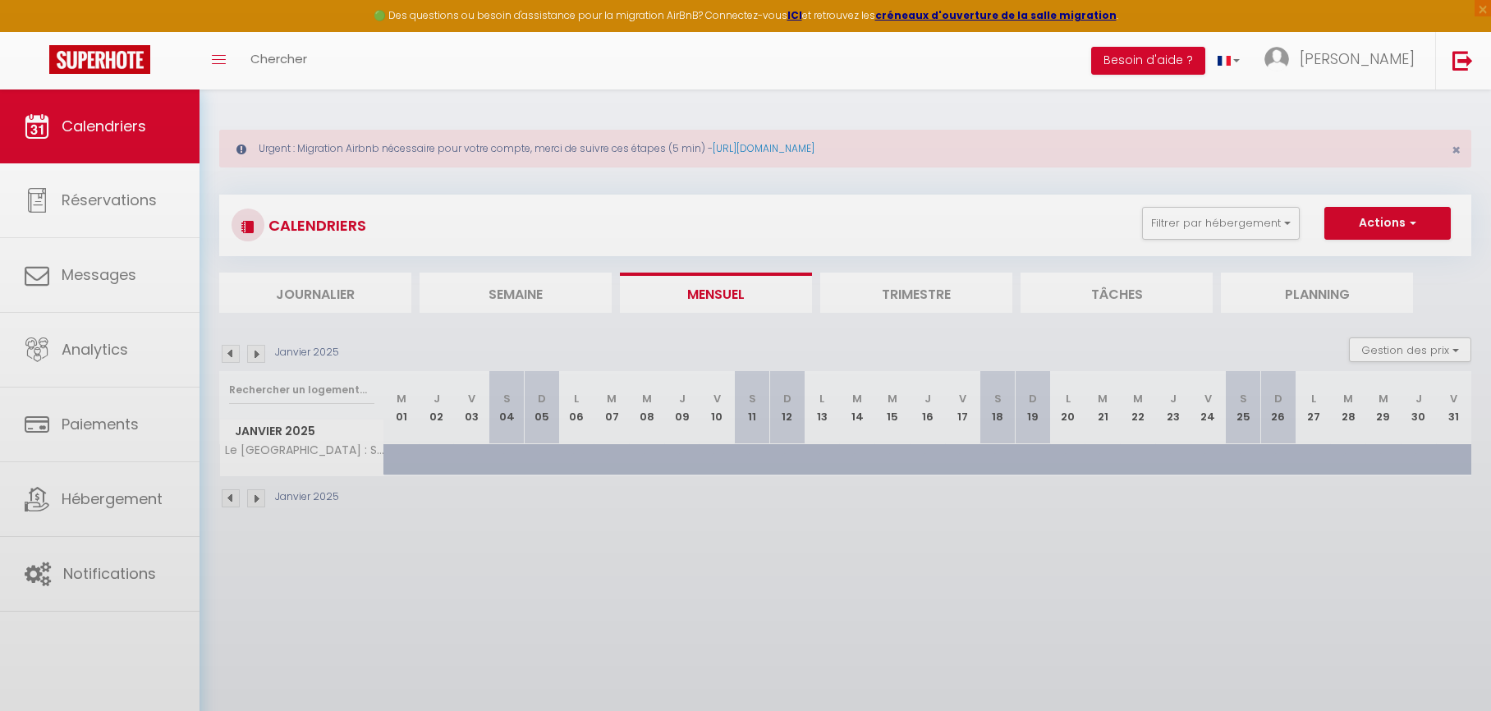
click at [889, 461] on body "🟢 Des questions ou besoin d'assistance pour la migration AirBnB? Connectez-vous…" at bounding box center [745, 445] width 1491 height 711
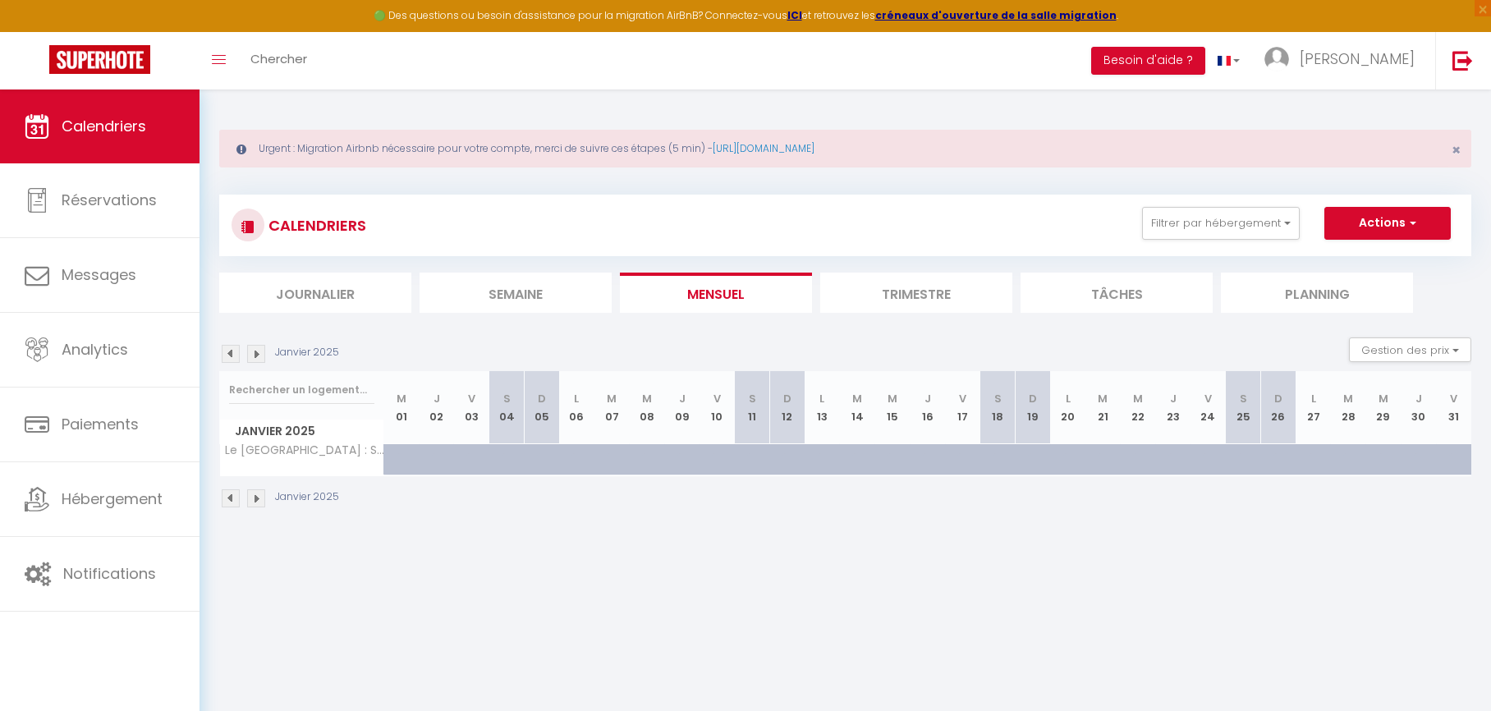
click at [889, 461] on div at bounding box center [905, 468] width 35 height 31
type input "42"
type input "Mer 15 Janvier 2025"
type input "Jeu 16 Janvier 2025"
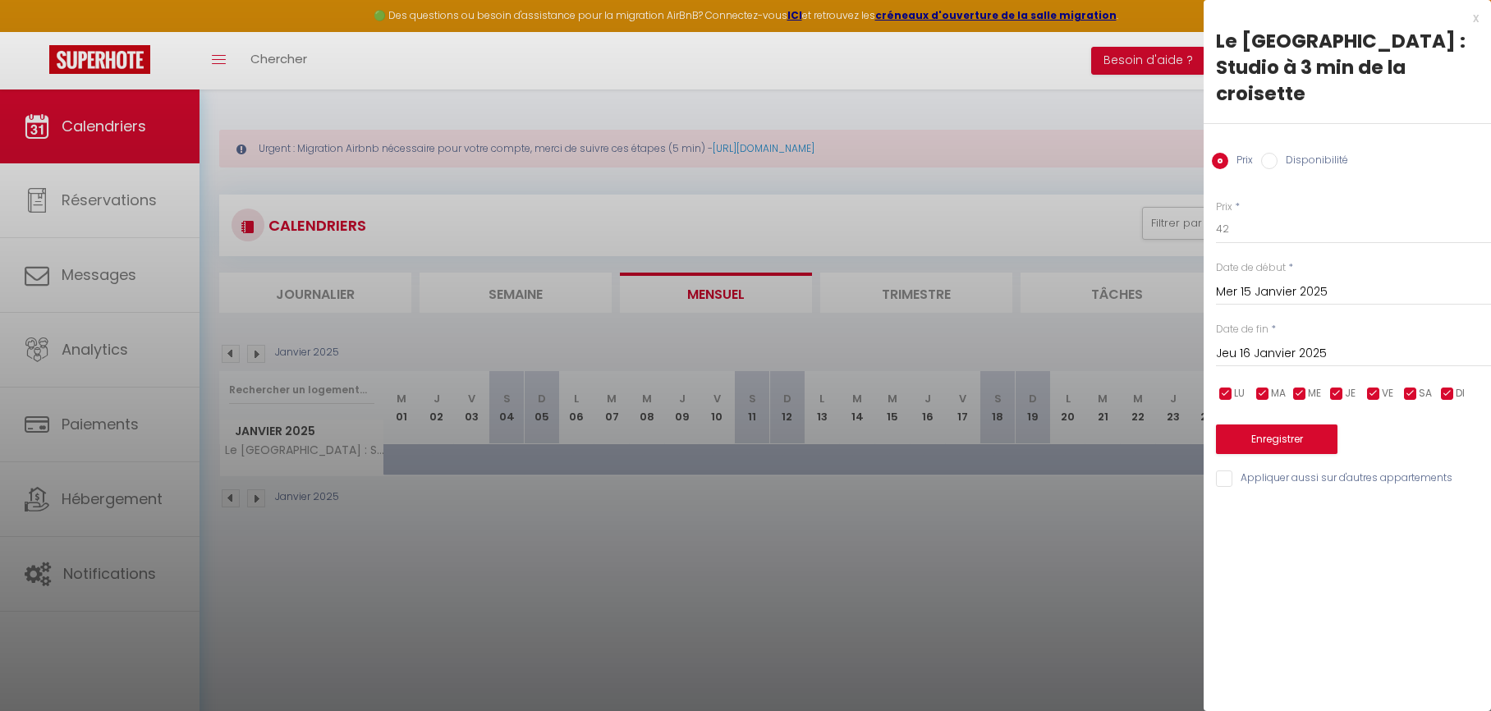
click at [890, 462] on div at bounding box center [745, 355] width 1491 height 711
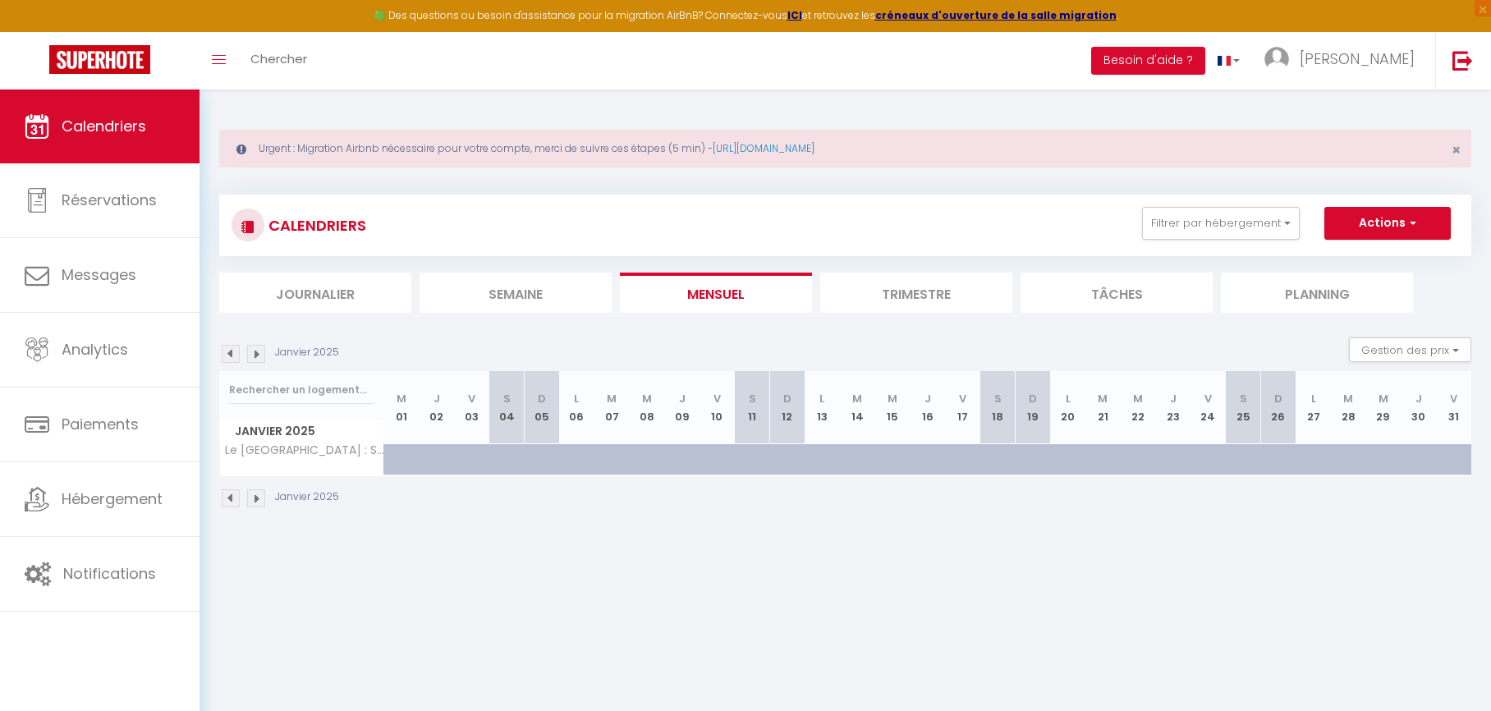
click at [1132, 457] on div at bounding box center [1138, 459] width 35 height 31
type input "42"
type input "[DATE]"
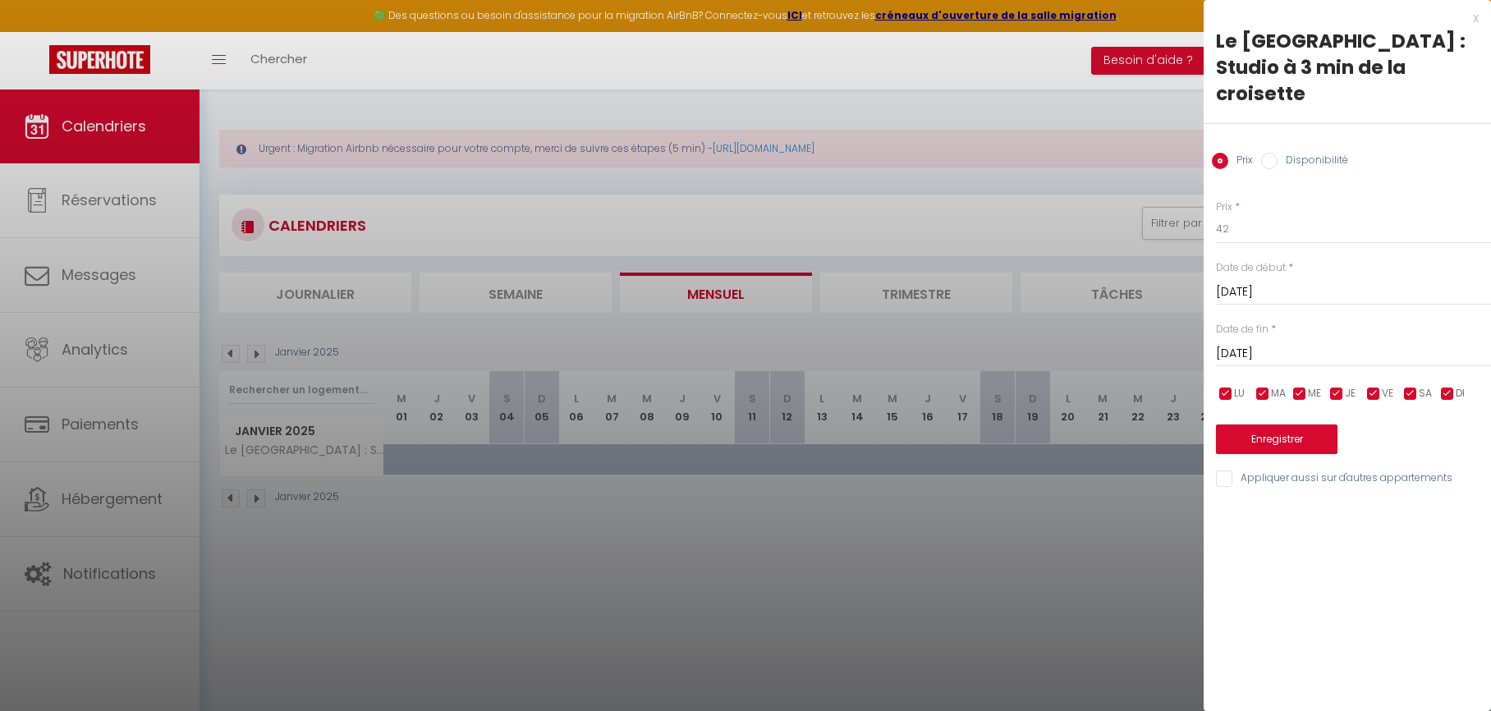
click at [1110, 461] on div at bounding box center [745, 355] width 1491 height 711
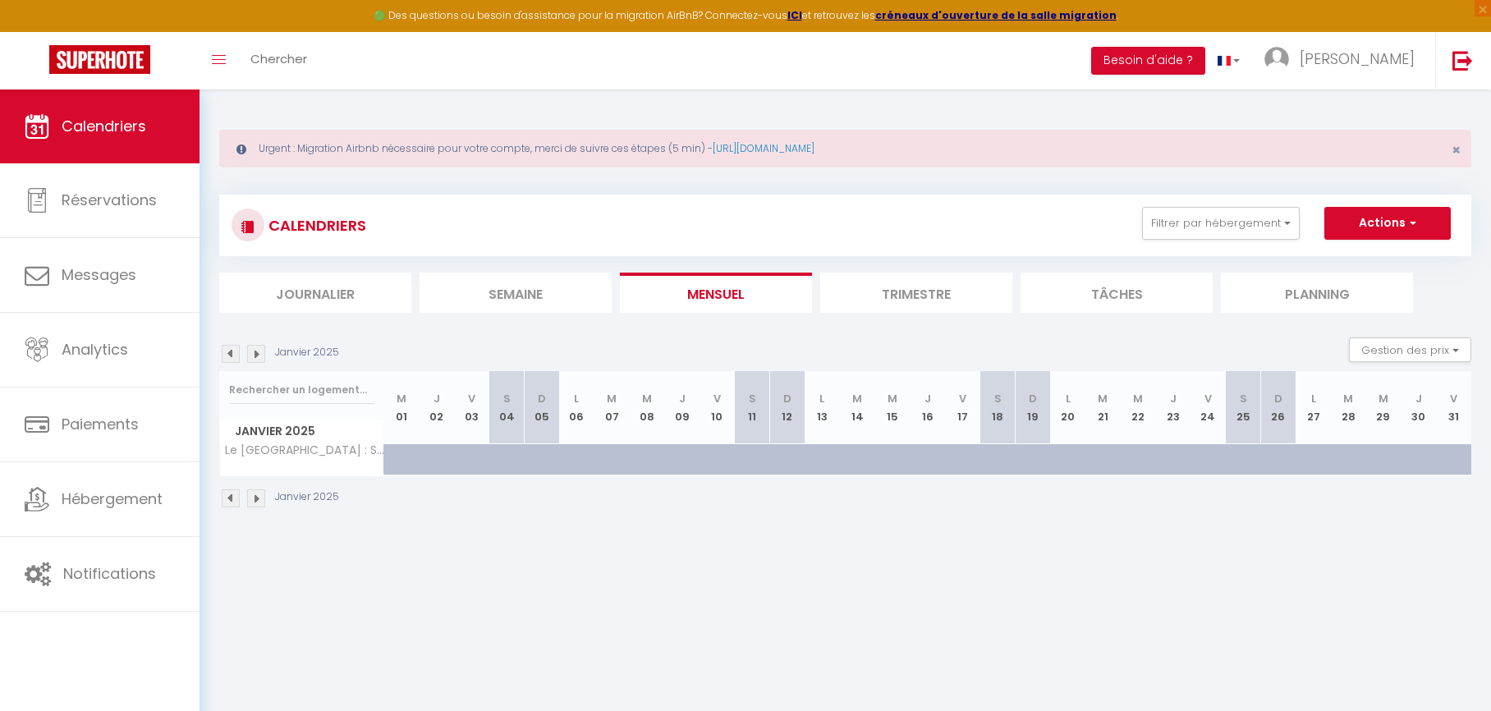
click at [264, 356] on img at bounding box center [256, 354] width 18 height 18
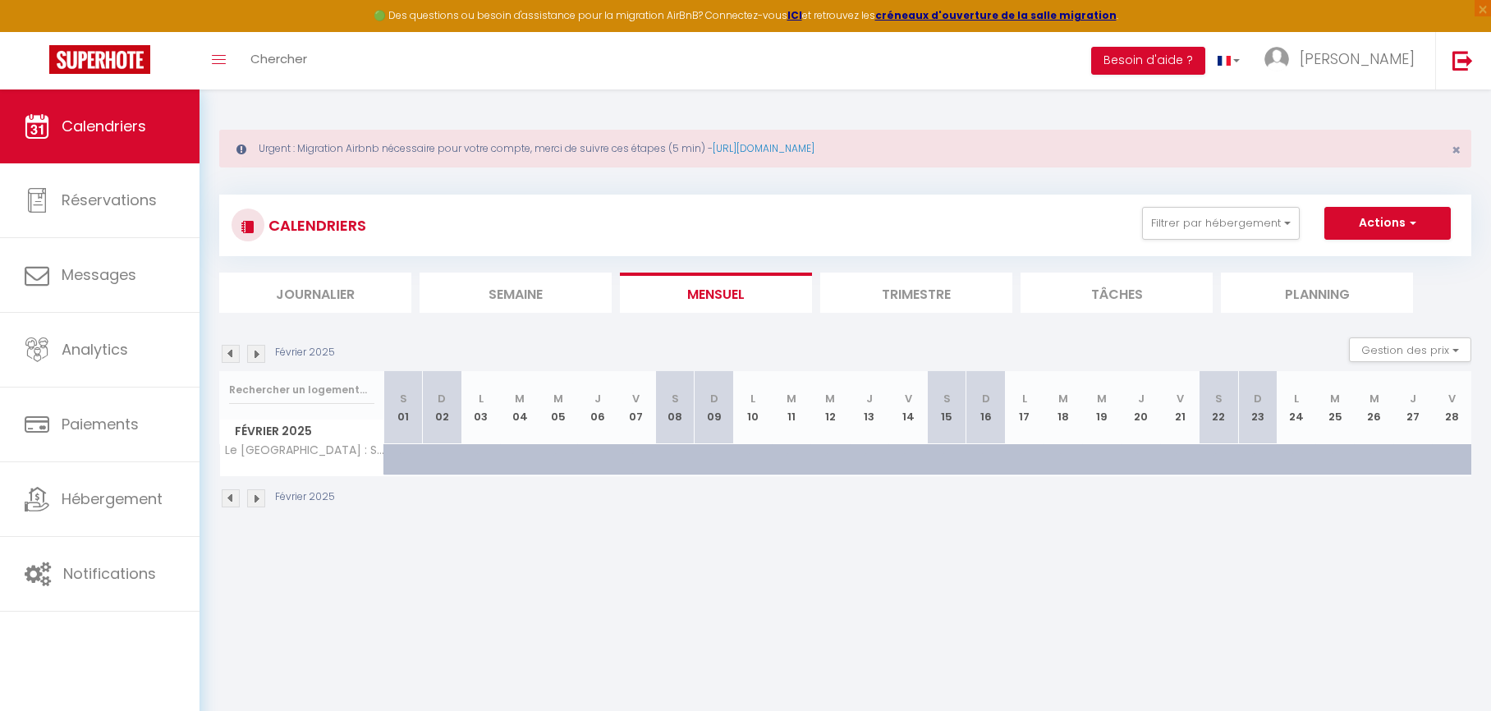
click at [539, 470] on div "35" at bounding box center [558, 459] width 39 height 30
type input "35"
type input "Mer 05 Février 2025"
type input "Jeu 06 Février 2025"
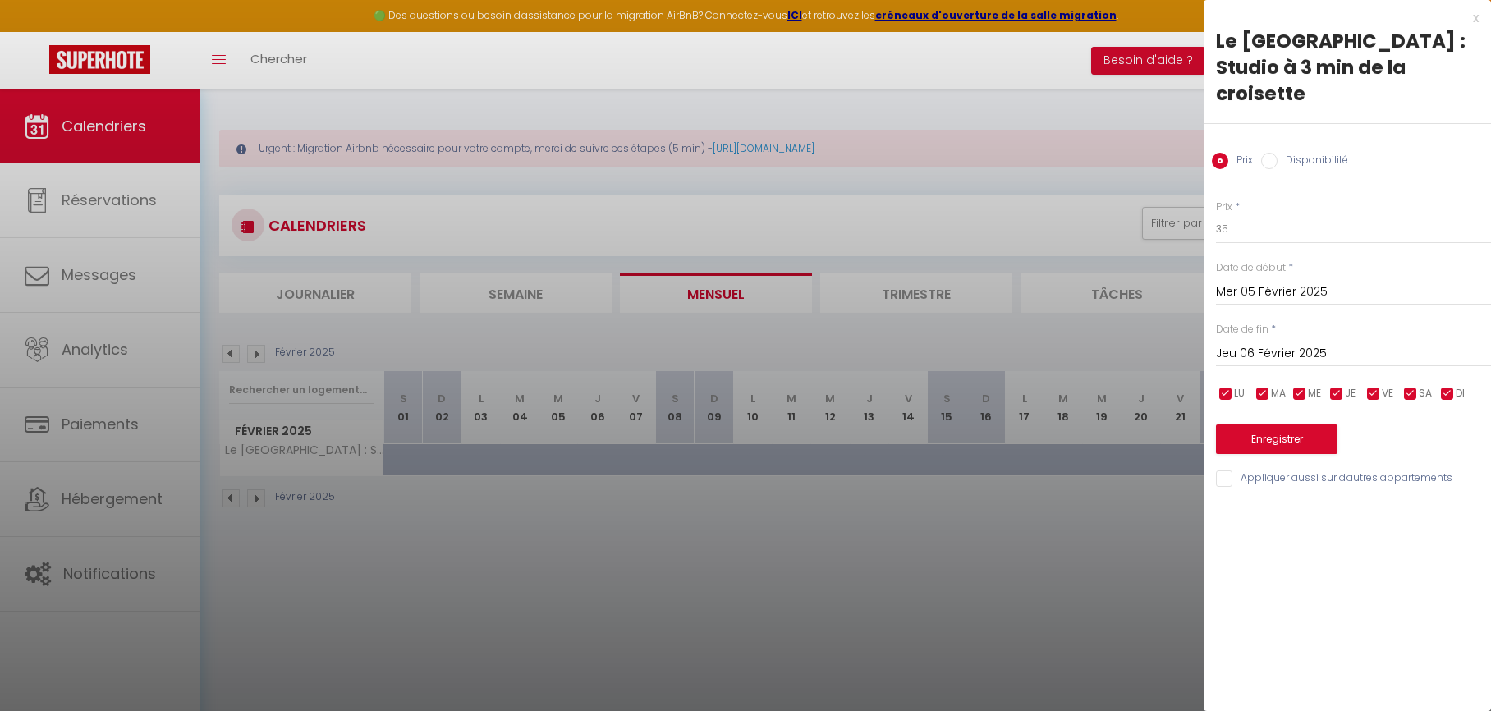
click at [556, 466] on div at bounding box center [745, 355] width 1491 height 711
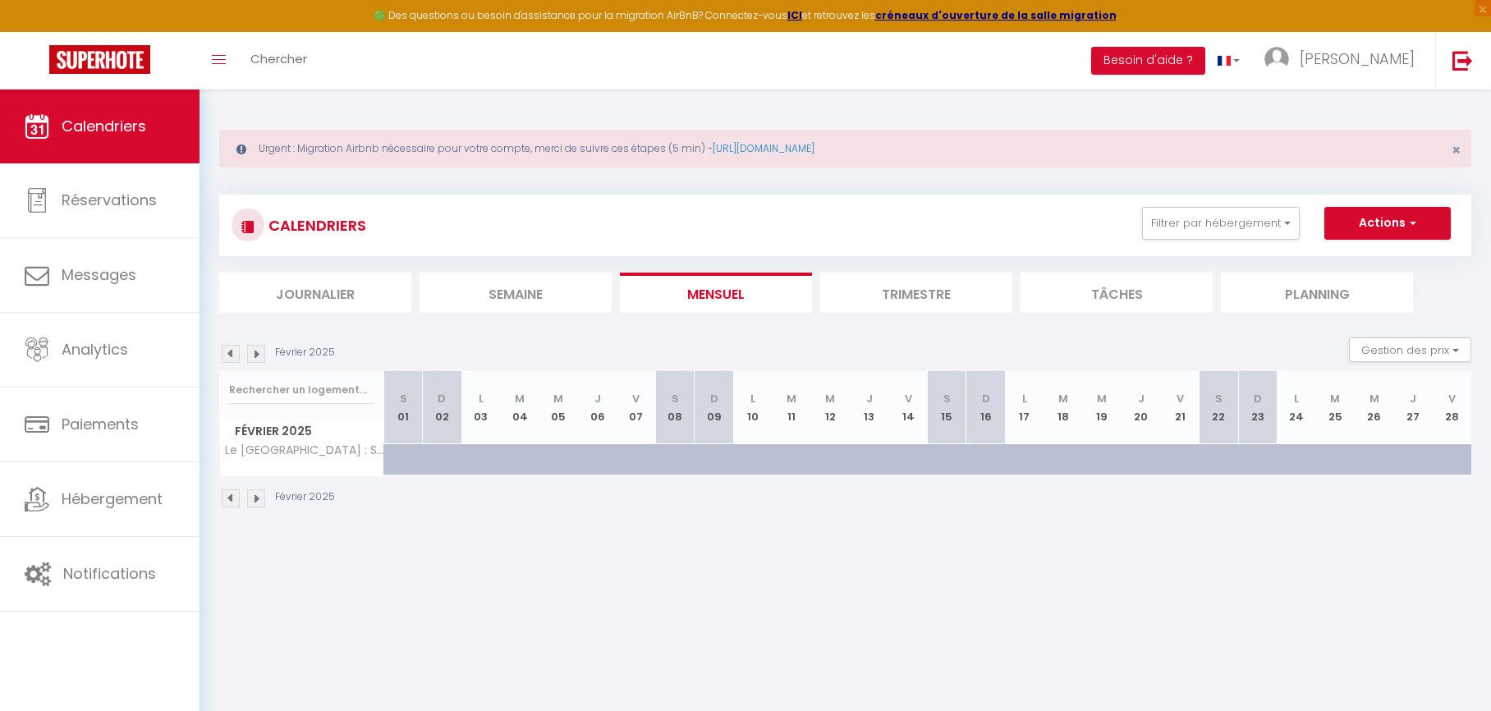
click at [826, 457] on div at bounding box center [844, 468] width 39 height 31
type input "45"
type input "[DATE]"
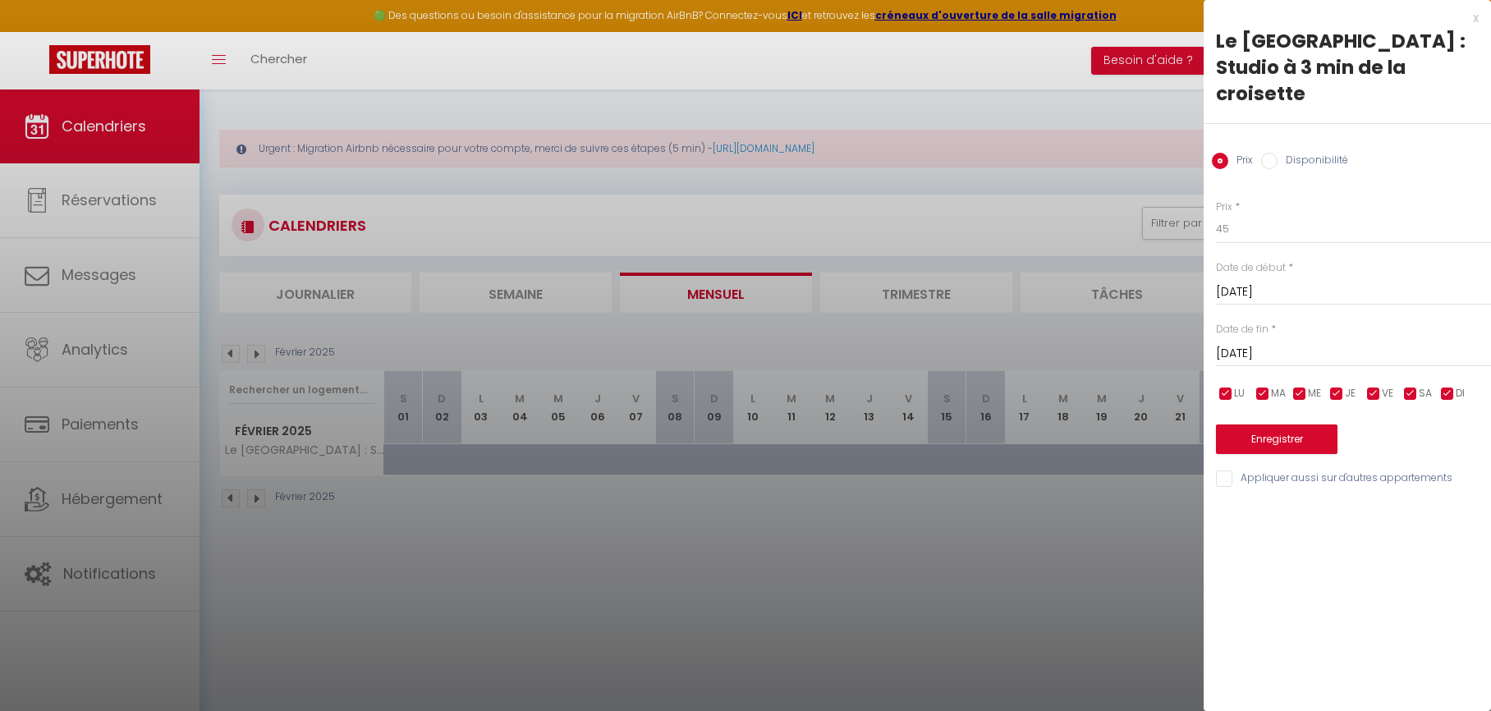
click at [844, 458] on div at bounding box center [745, 355] width 1491 height 711
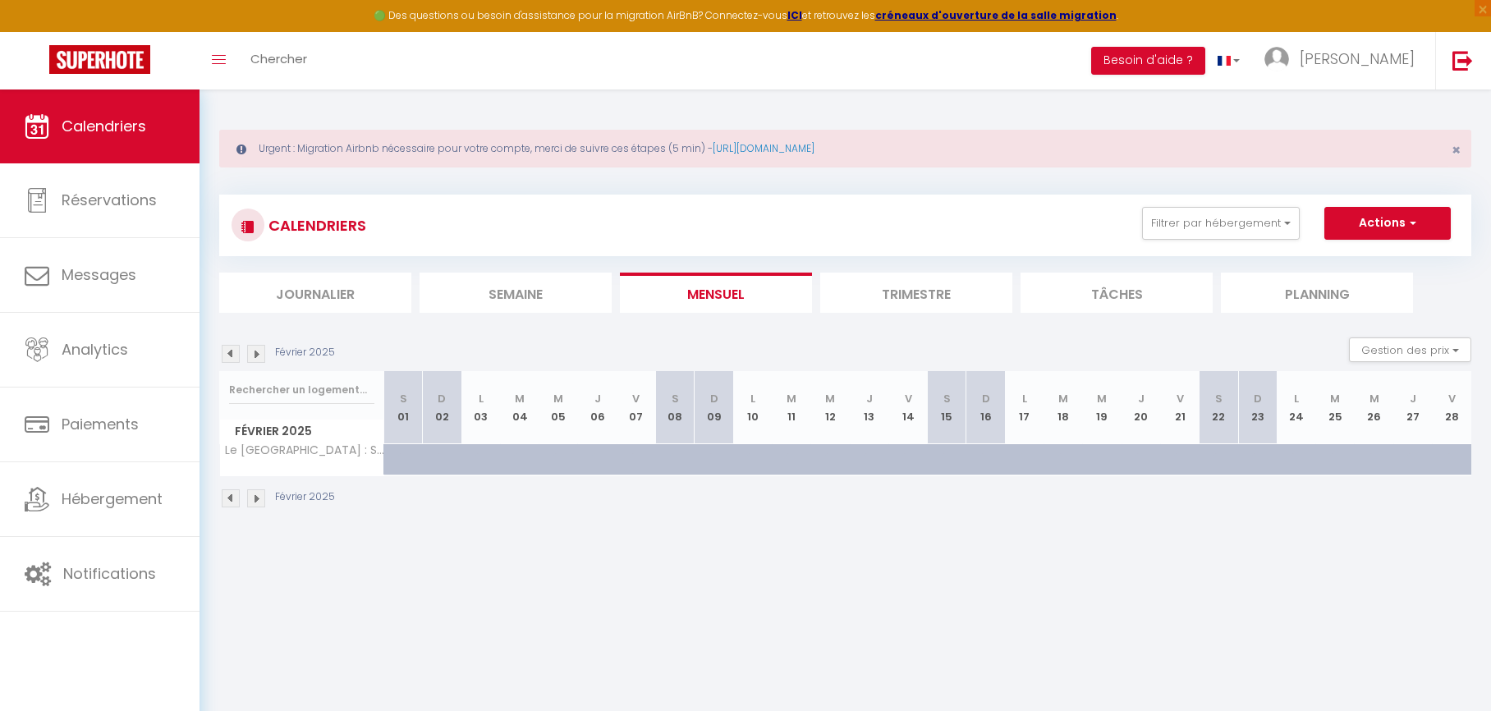
click at [261, 355] on img at bounding box center [256, 354] width 18 height 18
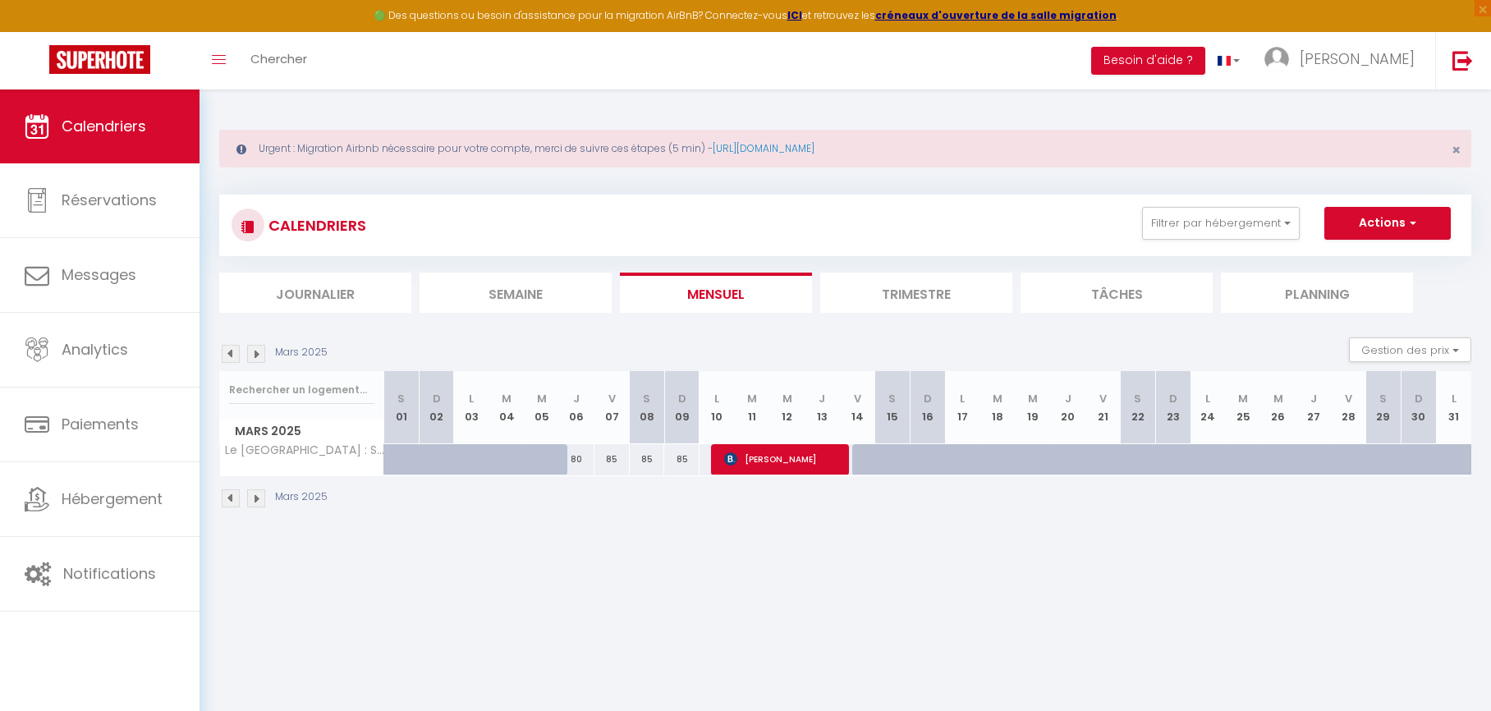
click at [261, 355] on img at bounding box center [256, 354] width 18 height 18
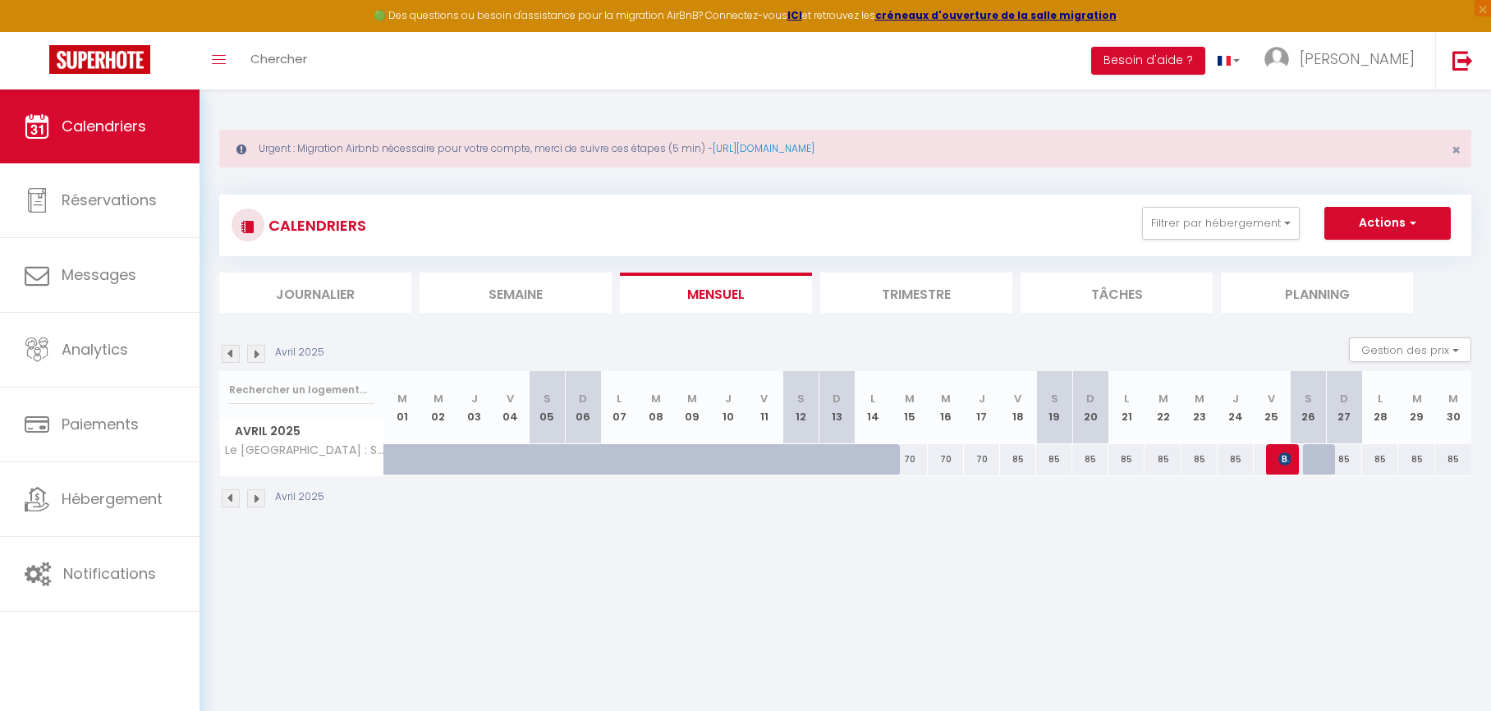
click at [261, 355] on img at bounding box center [256, 354] width 18 height 18
select select
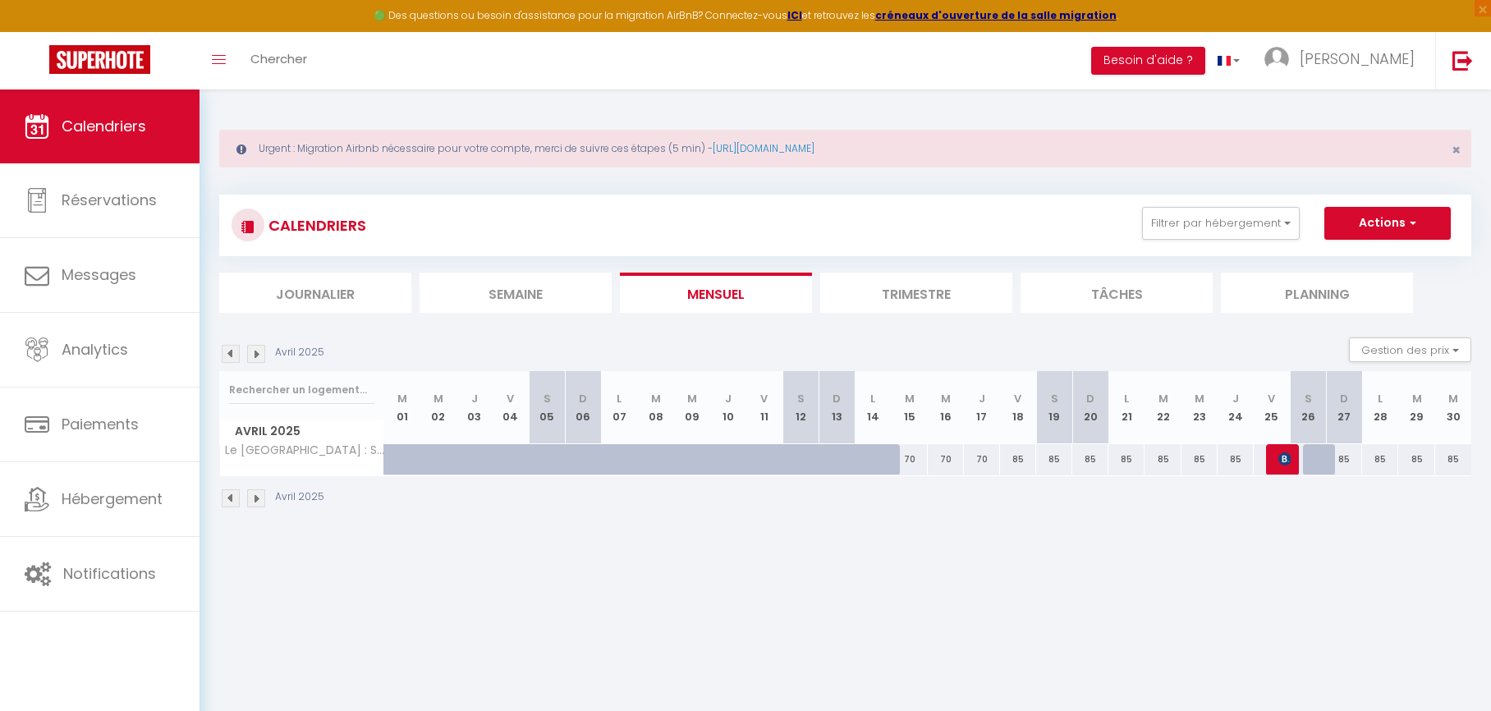
select select
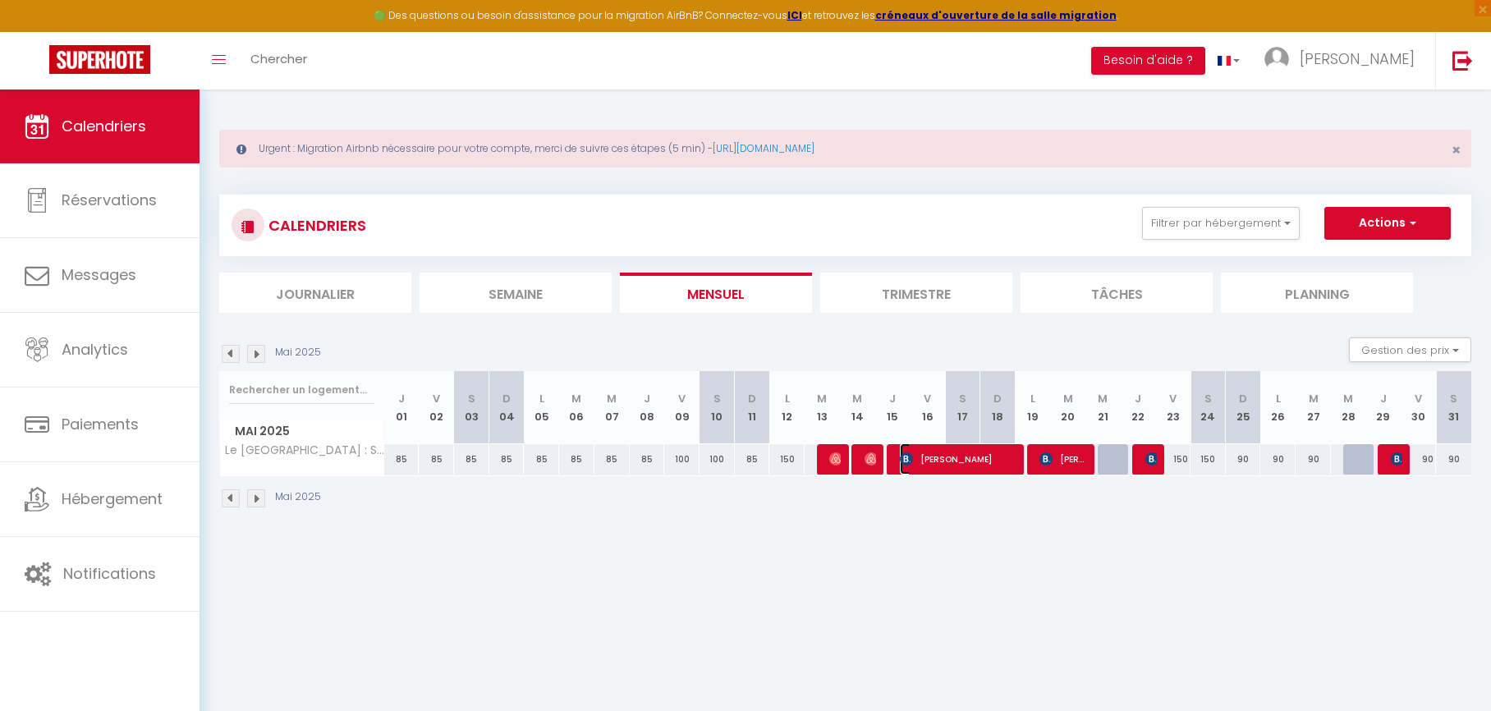
click at [964, 455] on span "[PERSON_NAME]" at bounding box center [958, 458] width 117 height 31
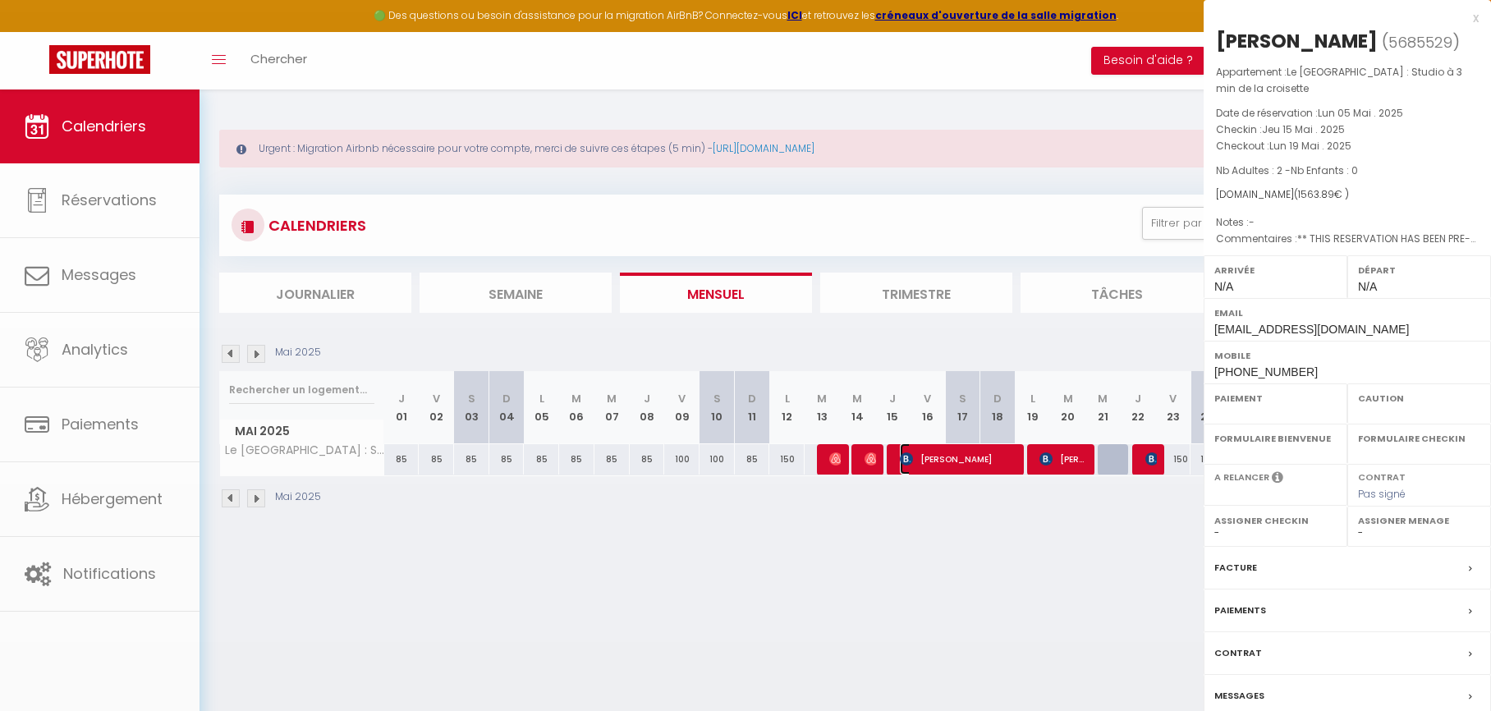
select select "OK"
select select "KO"
select select "0"
select select "1"
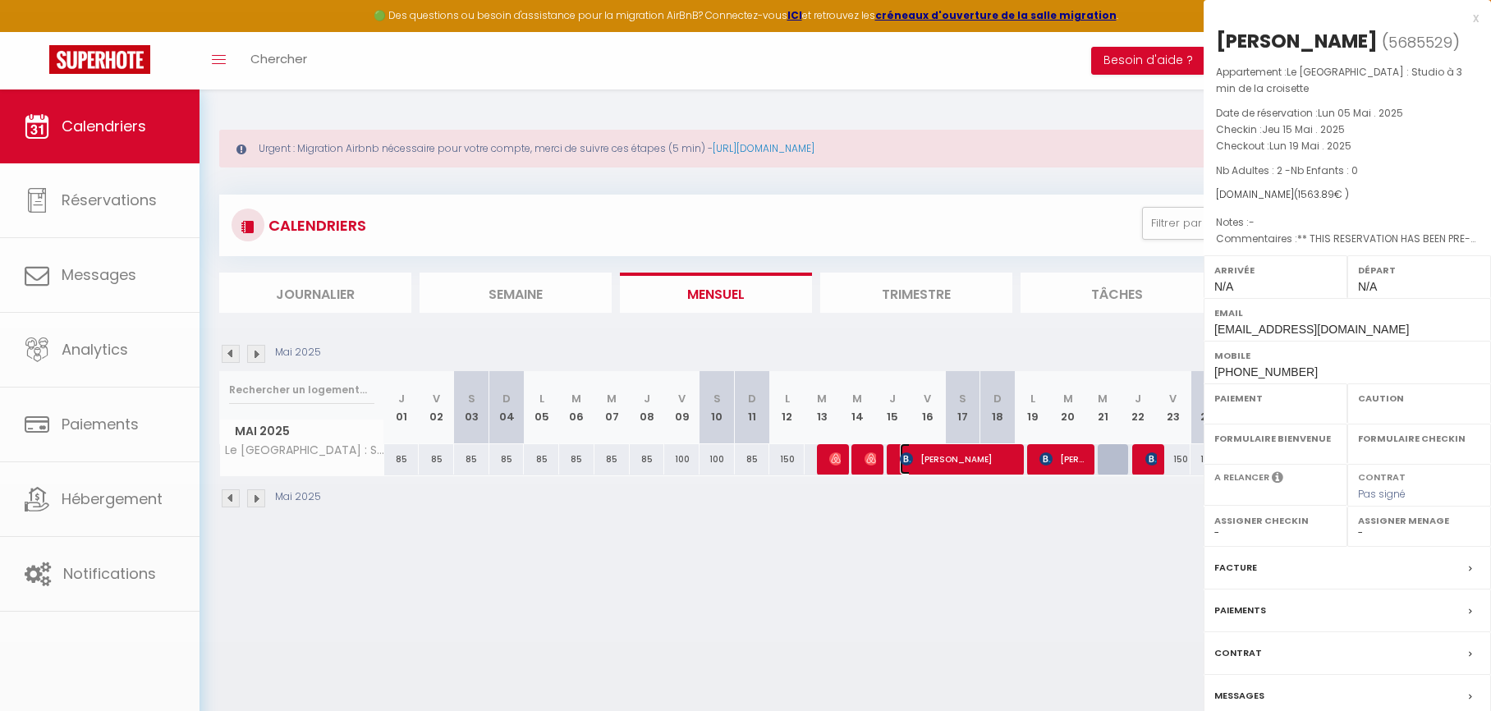
select select
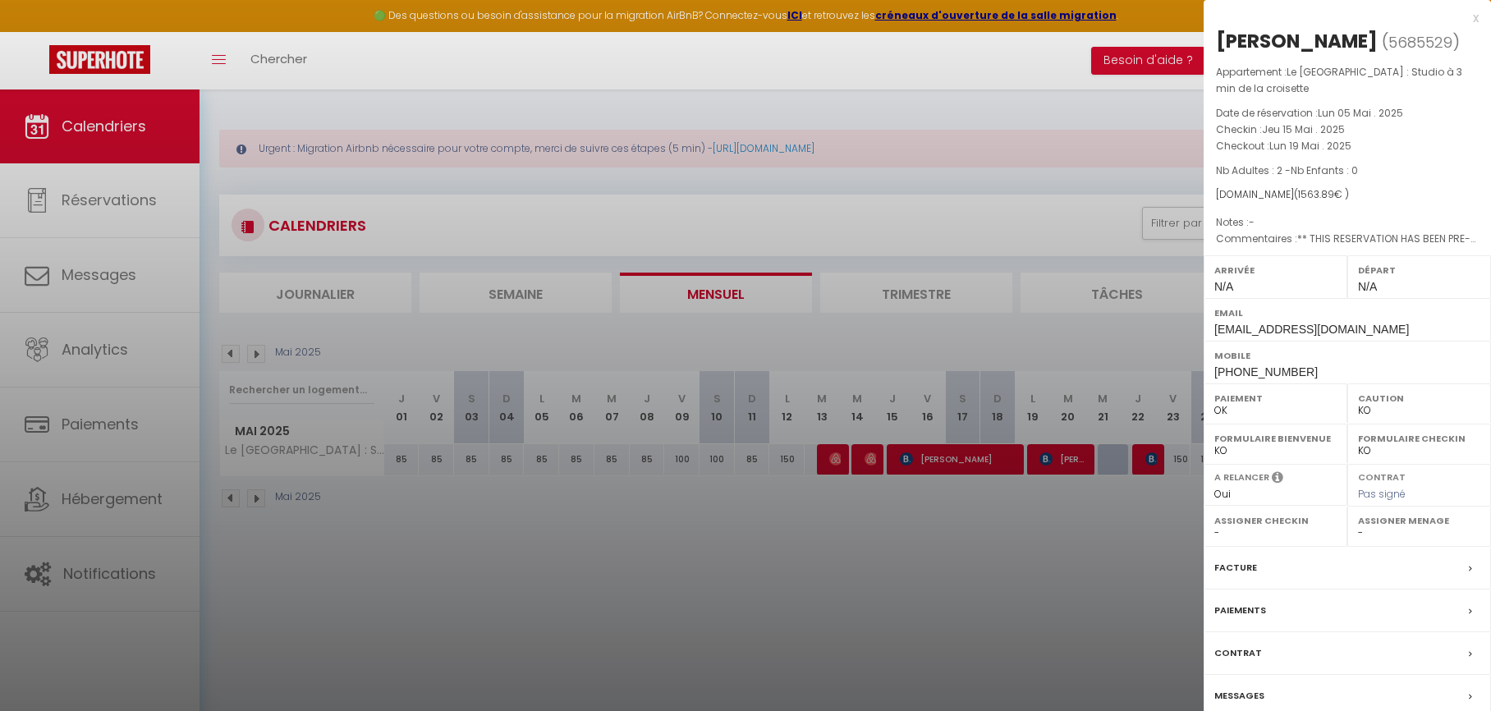
drag, startPoint x: 958, startPoint y: 464, endPoint x: 994, endPoint y: 465, distance: 35.3
click at [964, 465] on div at bounding box center [745, 355] width 1491 height 711
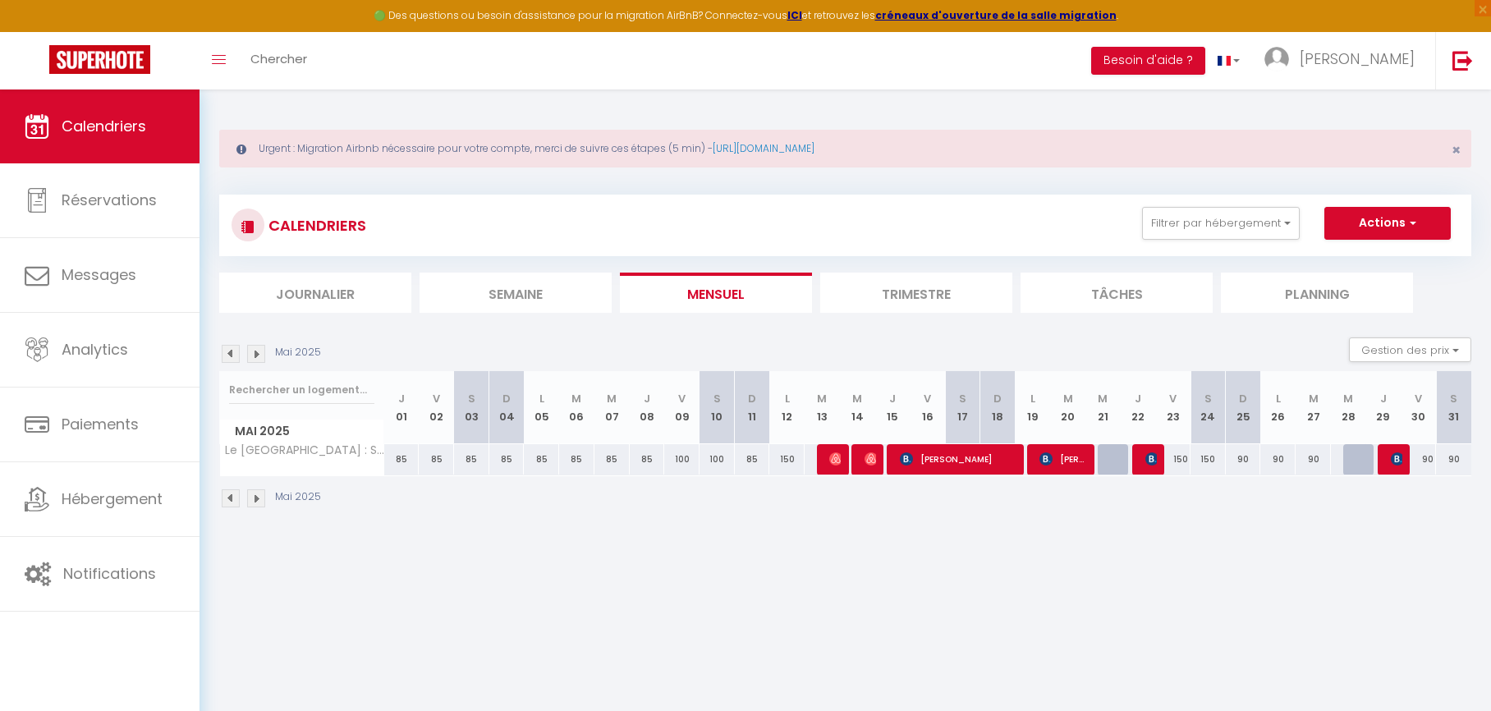
click at [1117, 456] on div at bounding box center [1115, 459] width 35 height 31
type input "180"
type input "Mer 21 Mai 2025"
type input "[DATE]"
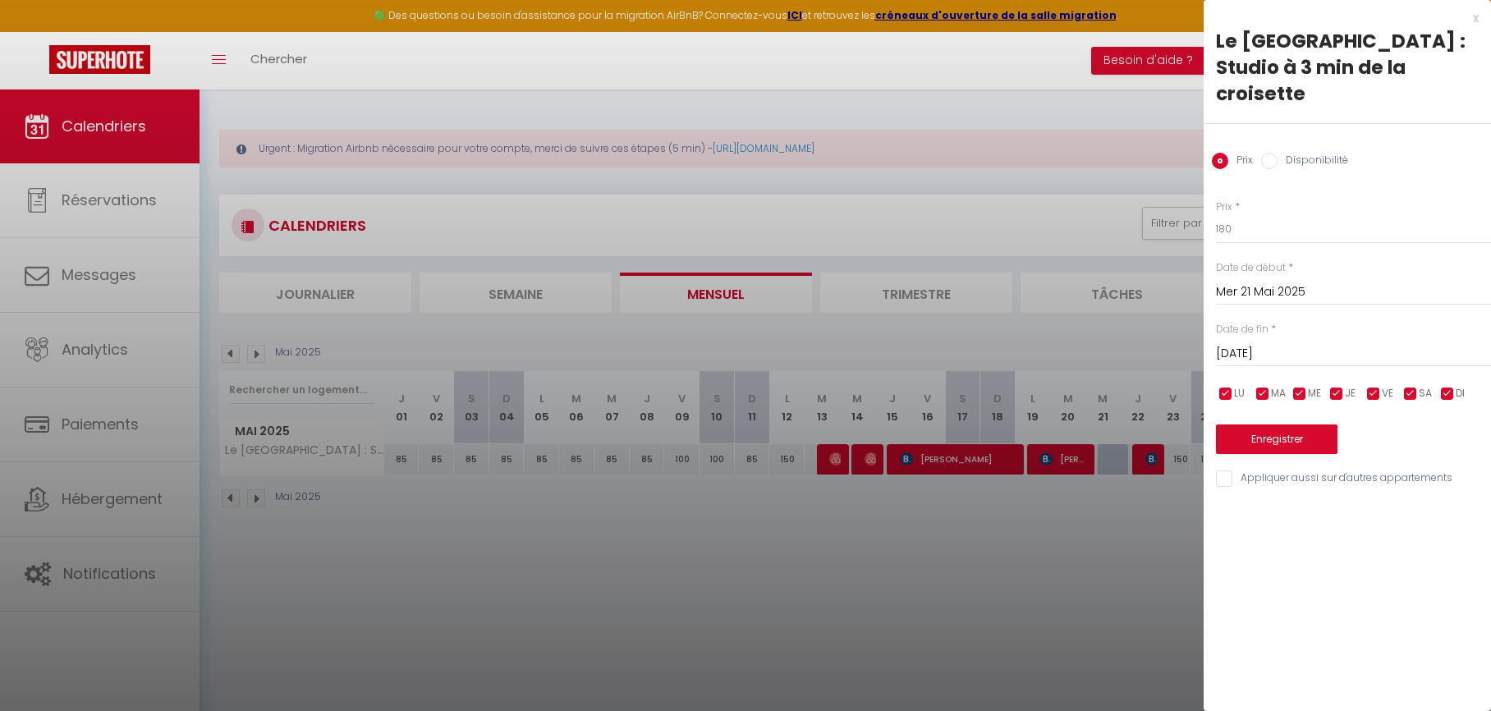
click at [1115, 457] on div at bounding box center [745, 355] width 1491 height 711
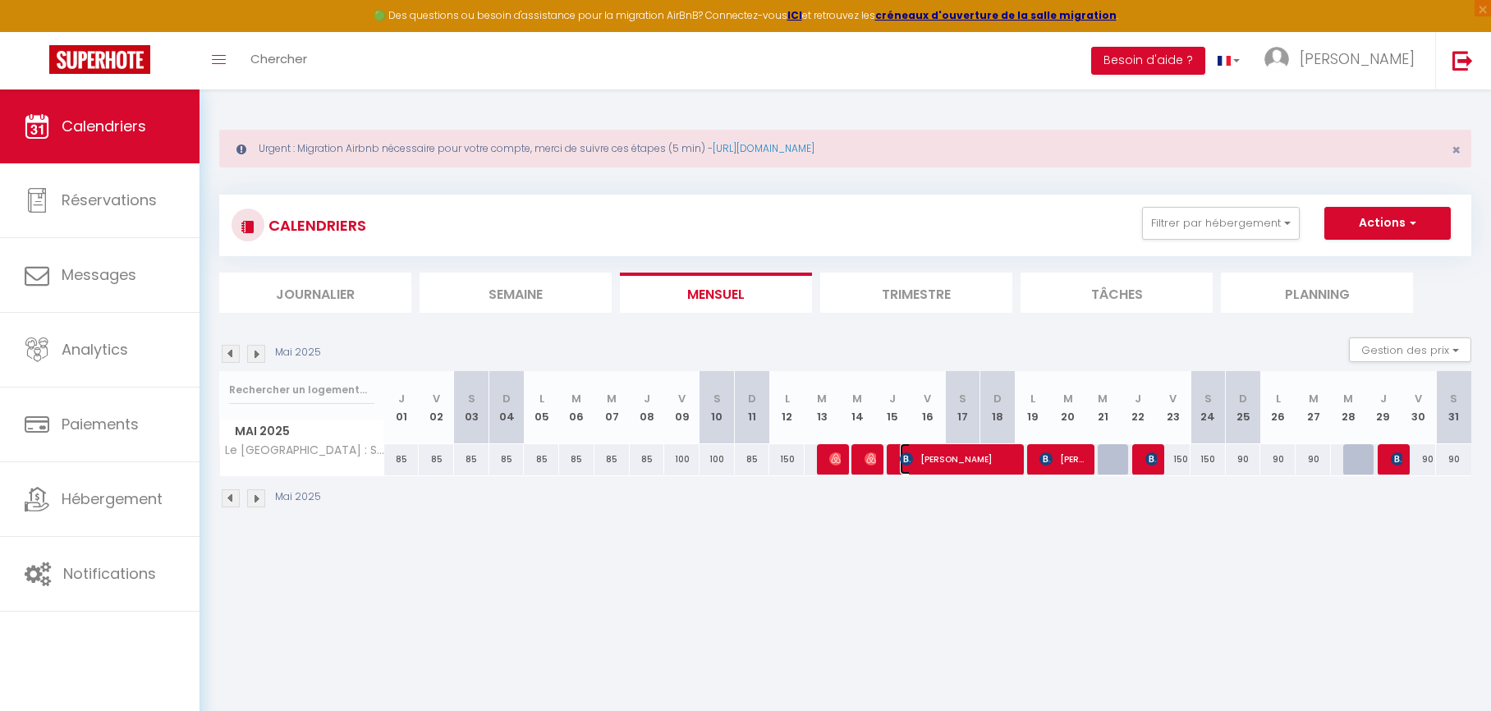
click at [953, 458] on span "[PERSON_NAME]" at bounding box center [958, 458] width 117 height 31
